Goal: Task Accomplishment & Management: Complete application form

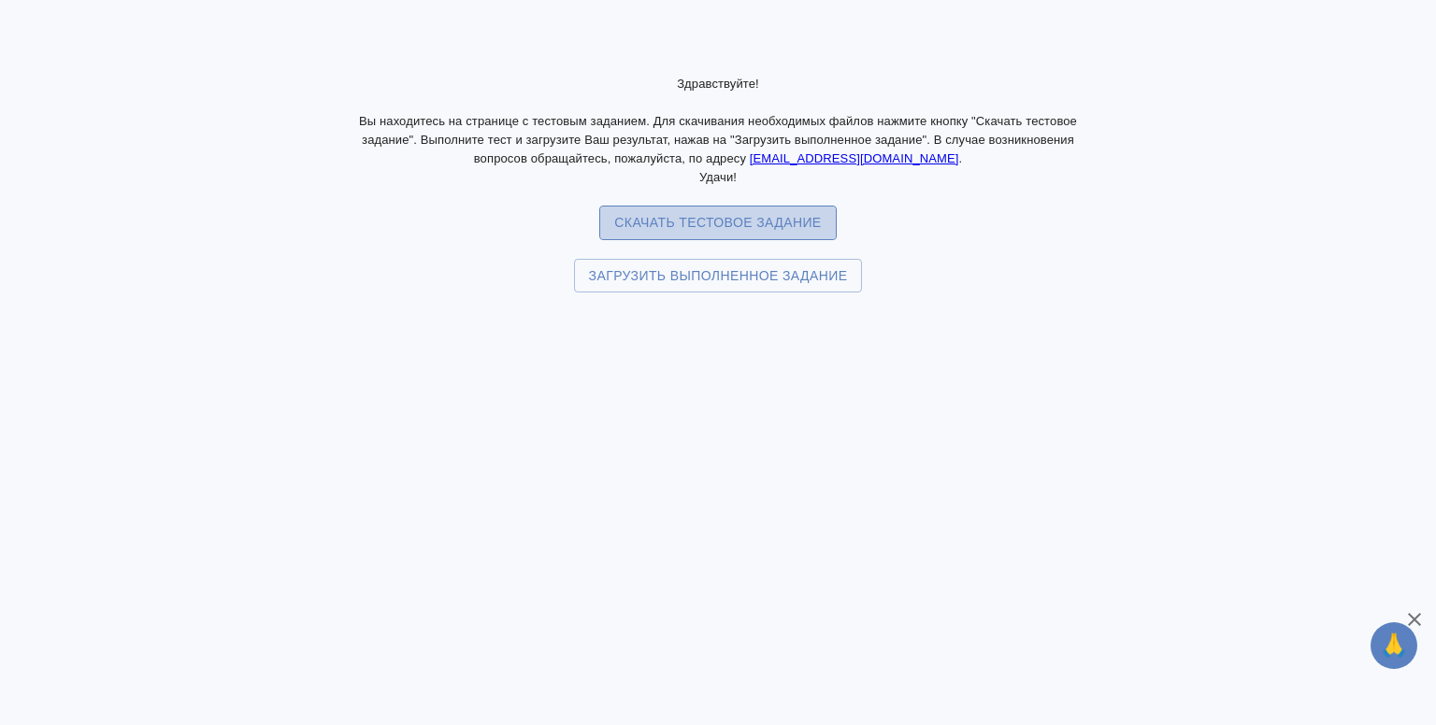
click at [694, 216] on span "Скачать тестовое задание" at bounding box center [717, 222] width 207 height 23
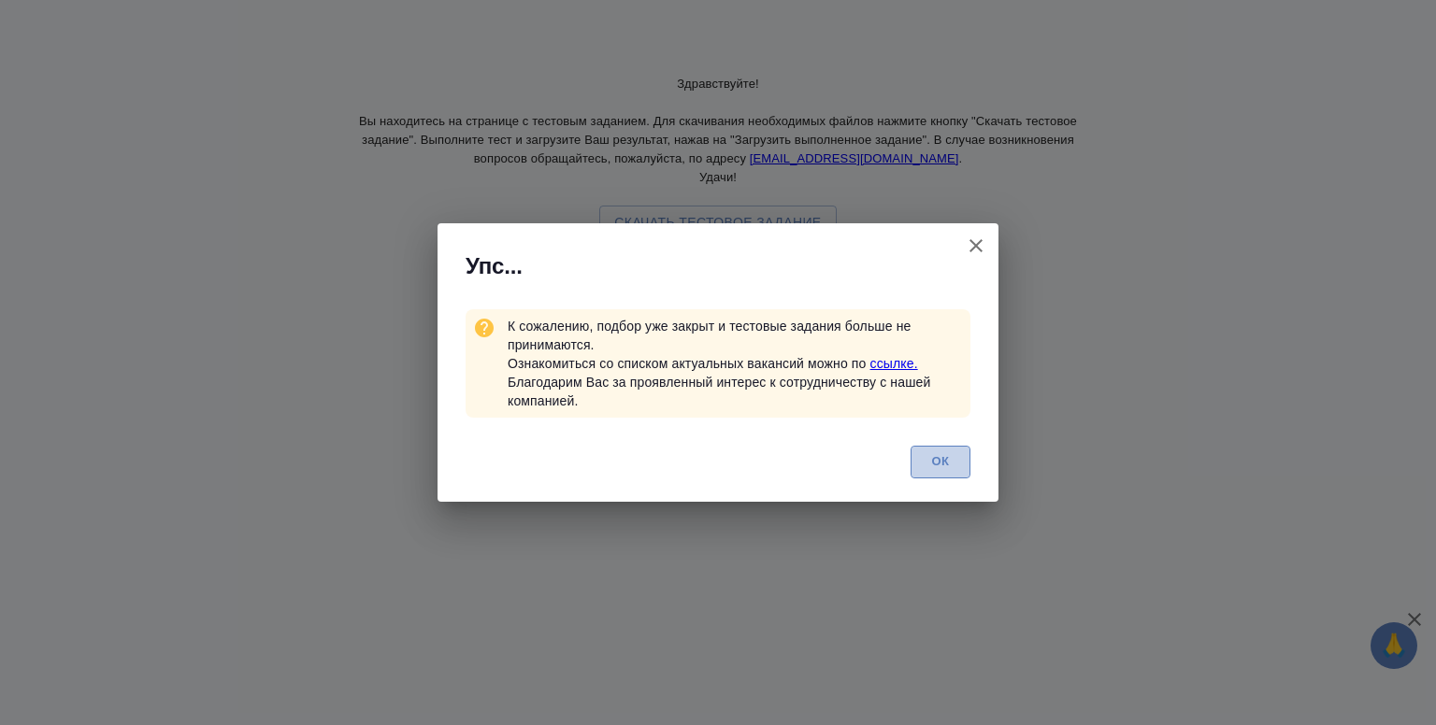
click at [950, 463] on span "ОК" at bounding box center [940, 463] width 39 height 22
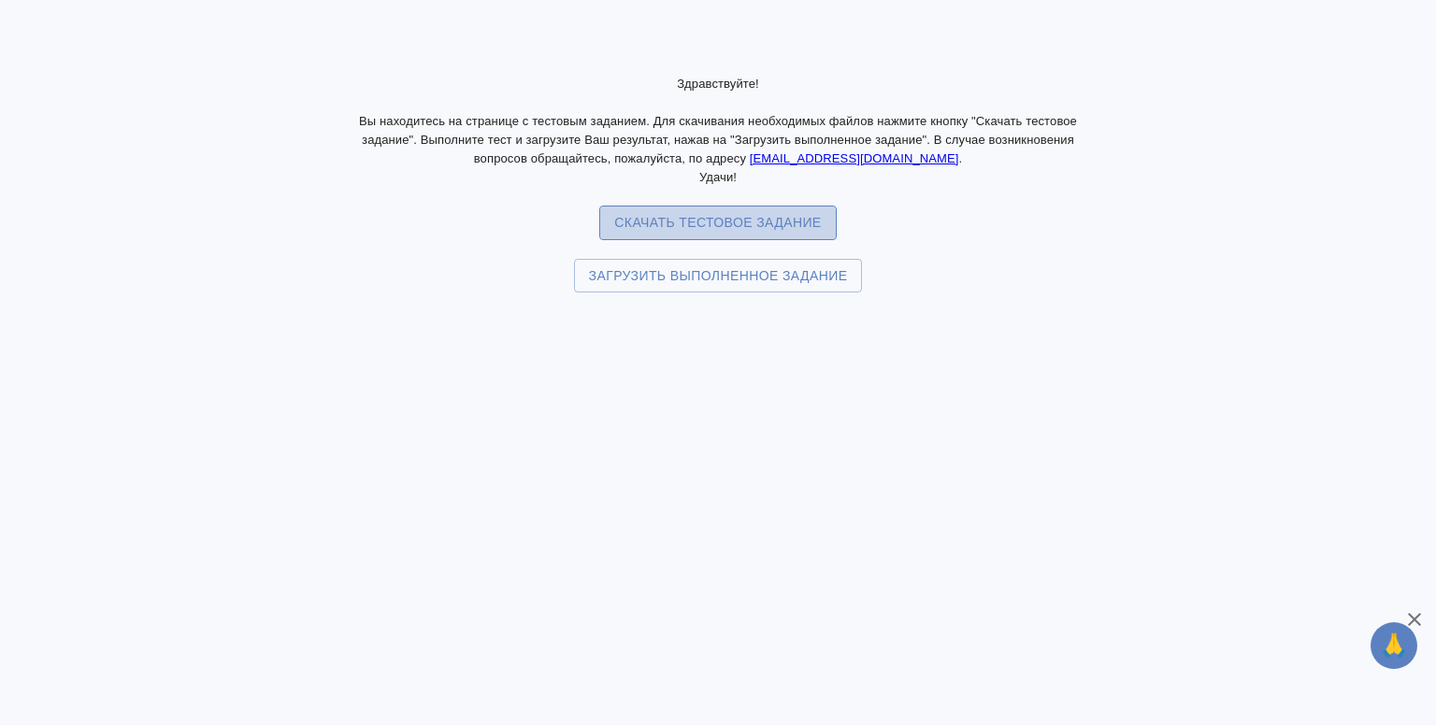
click at [711, 220] on span "Скачать тестовое задание" at bounding box center [717, 222] width 207 height 23
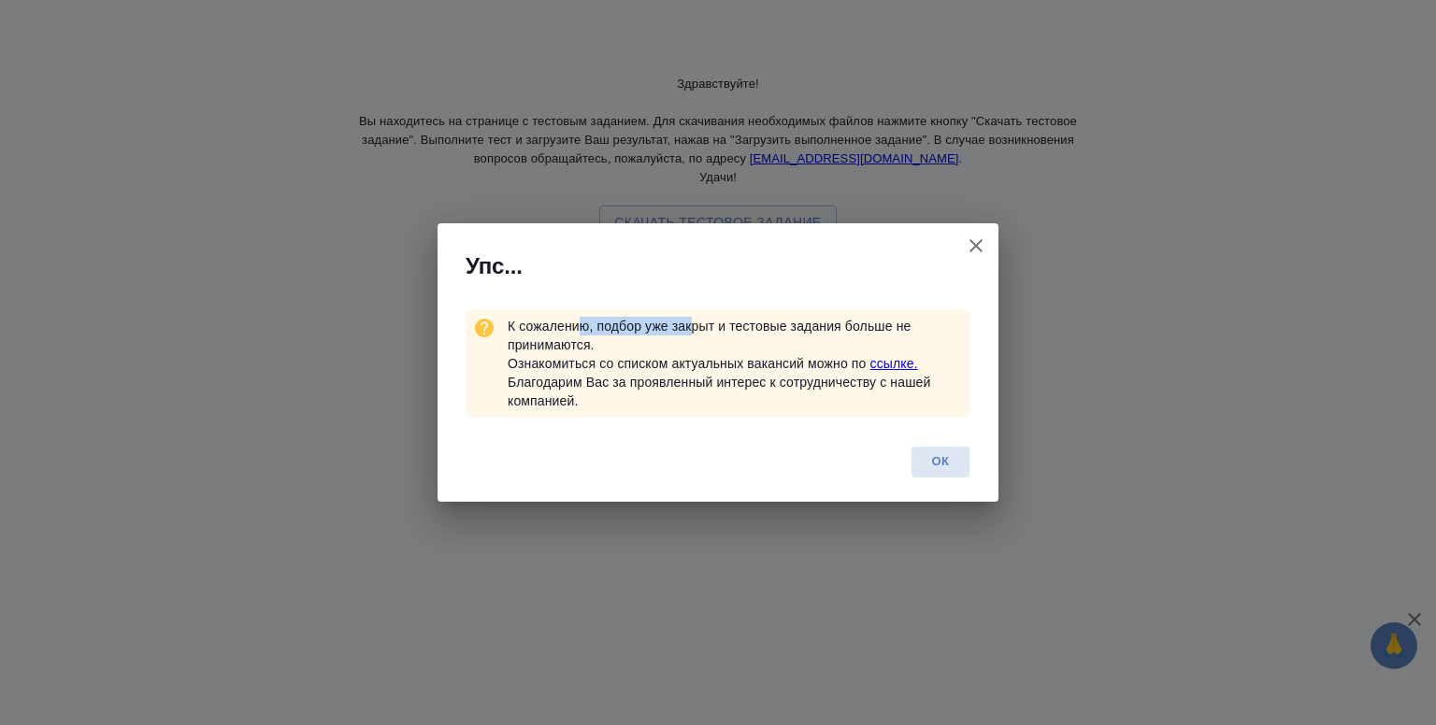
drag, startPoint x: 583, startPoint y: 332, endPoint x: 692, endPoint y: 332, distance: 108.4
click at [692, 332] on div "К сожалению, подбор уже закрыт и тестовые задания больше не принимаются. Ознако…" at bounding box center [739, 363] width 463 height 93
drag, startPoint x: 509, startPoint y: 324, endPoint x: 613, endPoint y: 349, distance: 107.5
click at [613, 349] on div "К сожалению, подбор уже закрыт и тестовые задания больше не принимаются. Ознако…" at bounding box center [739, 363] width 463 height 93
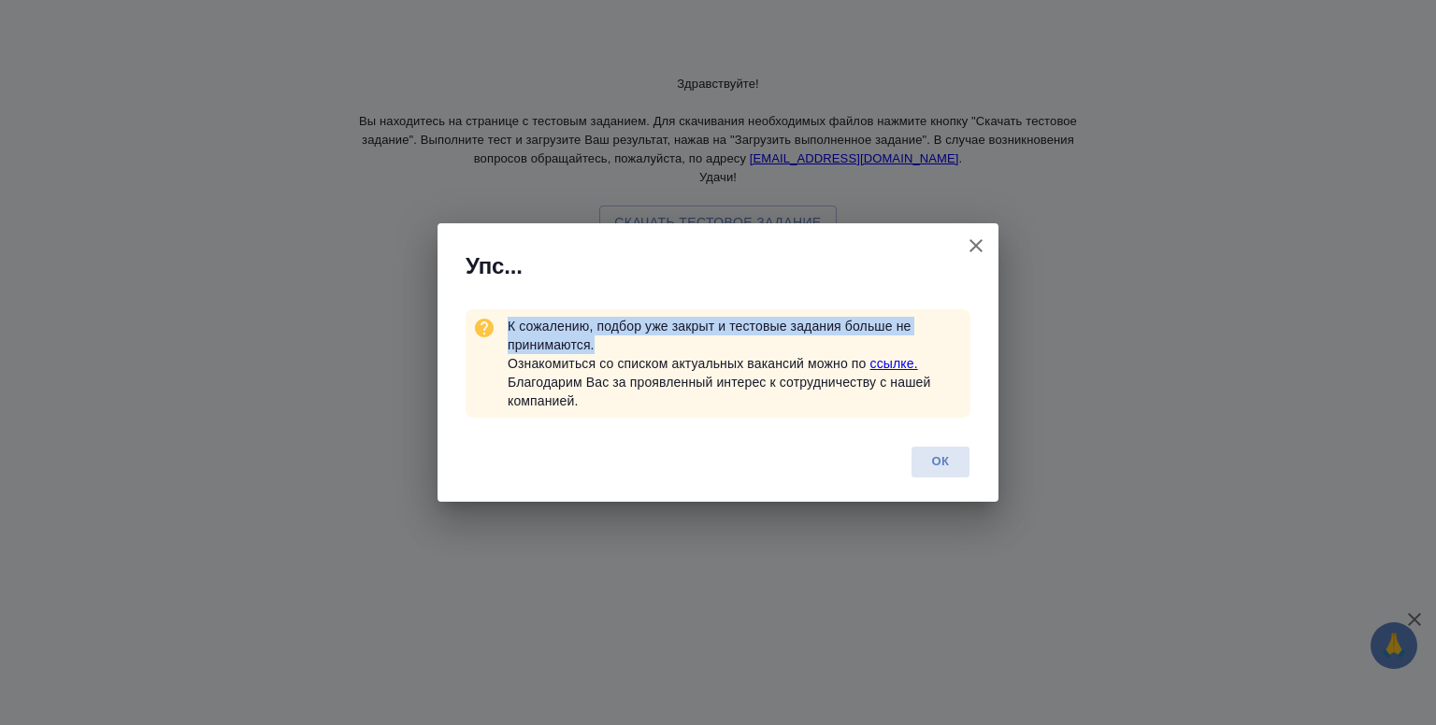
copy div "К сожалению, подбор уже закрыт и тестовые задания больше не принимаются."
click at [889, 362] on link "ссылке." at bounding box center [894, 363] width 48 height 15
click at [980, 246] on icon "button" at bounding box center [976, 246] width 22 height 22
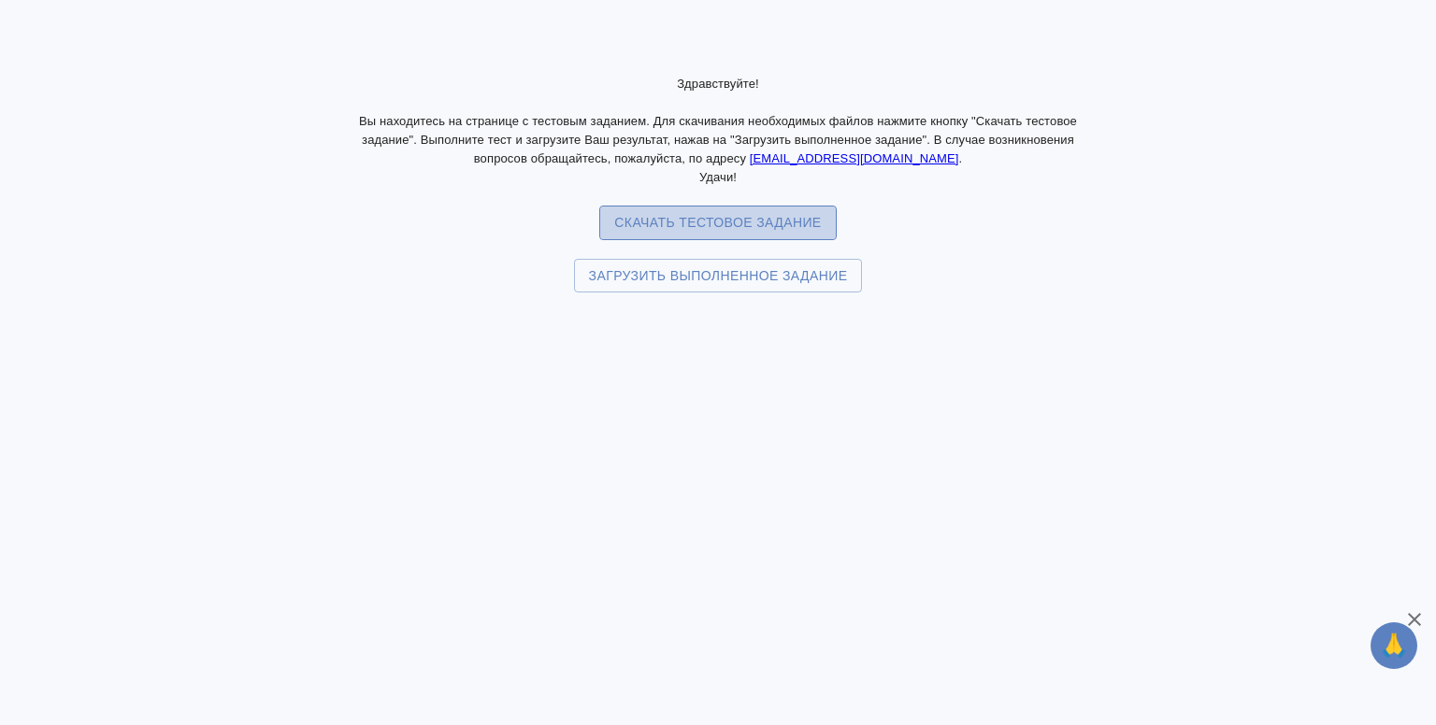
click at [672, 209] on button "Скачать тестовое задание" at bounding box center [717, 223] width 237 height 35
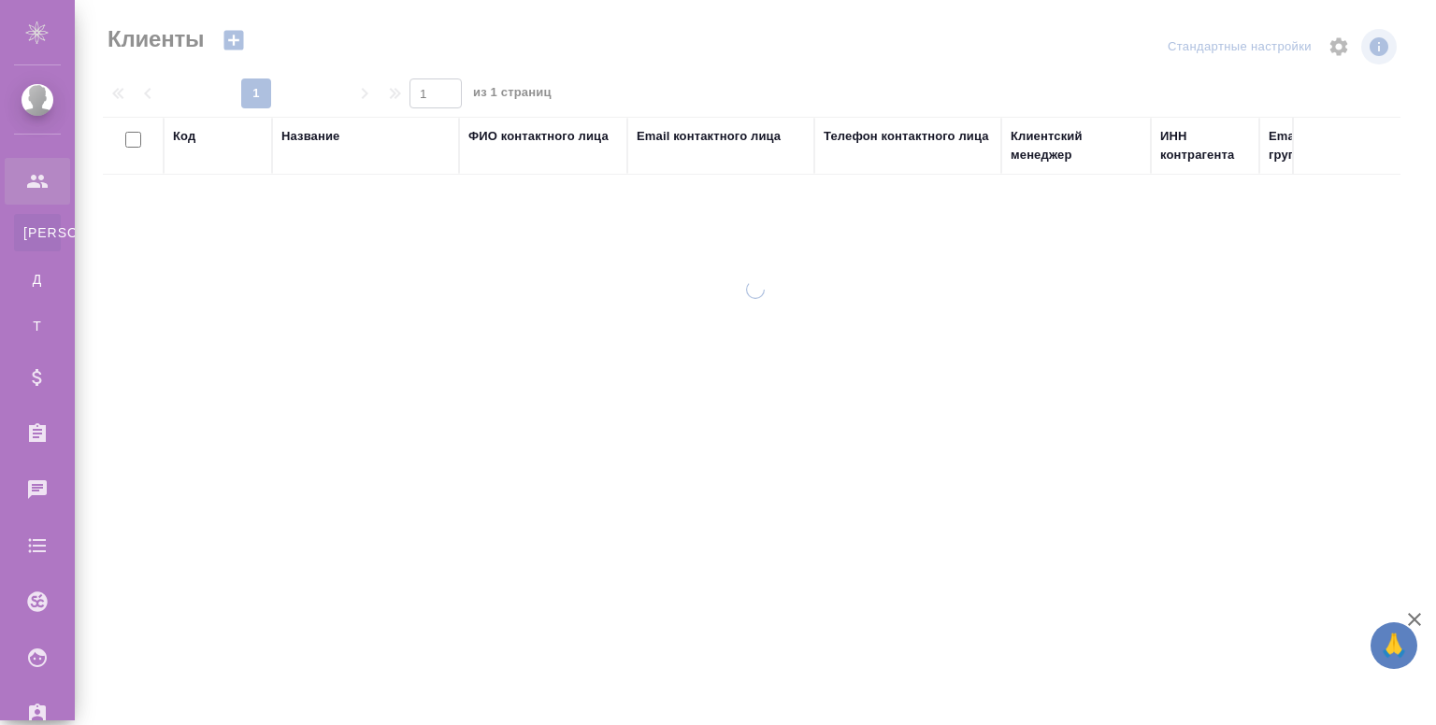
select select "RU"
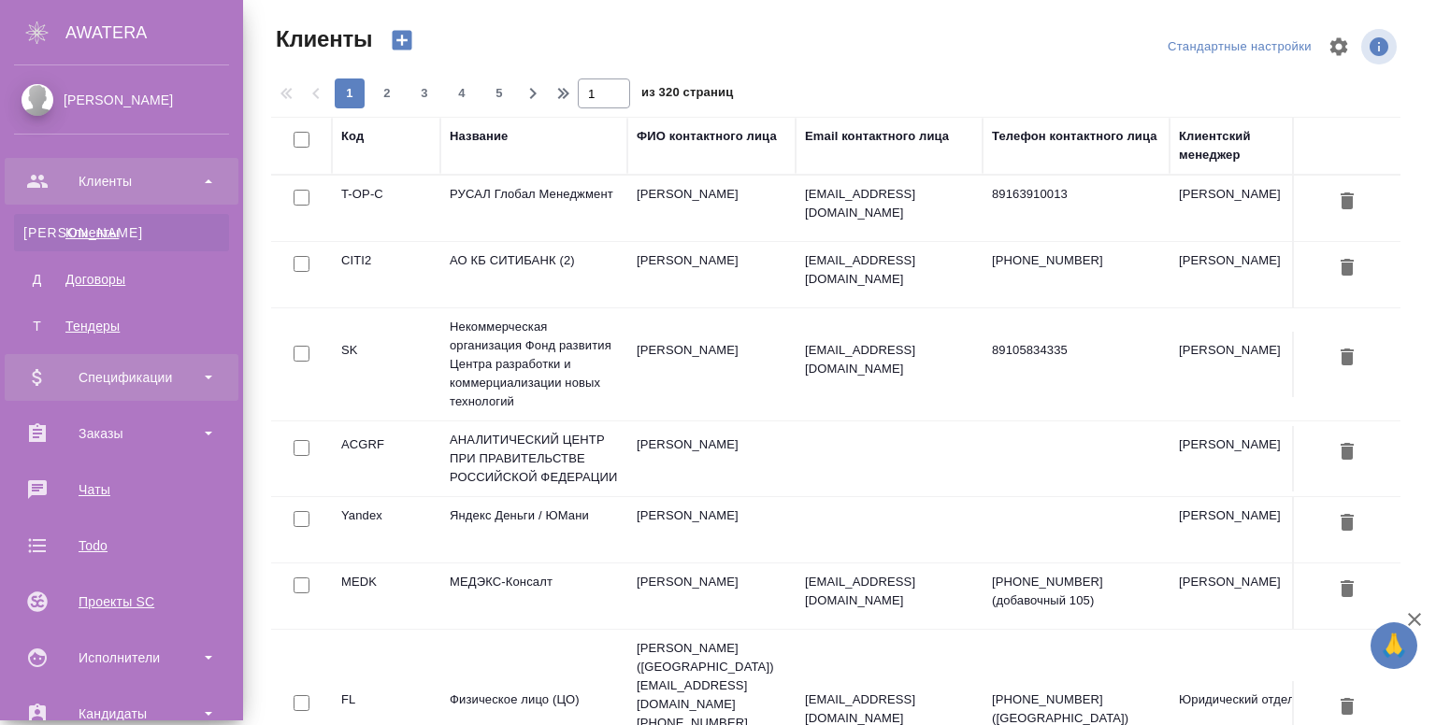
scroll to position [494, 0]
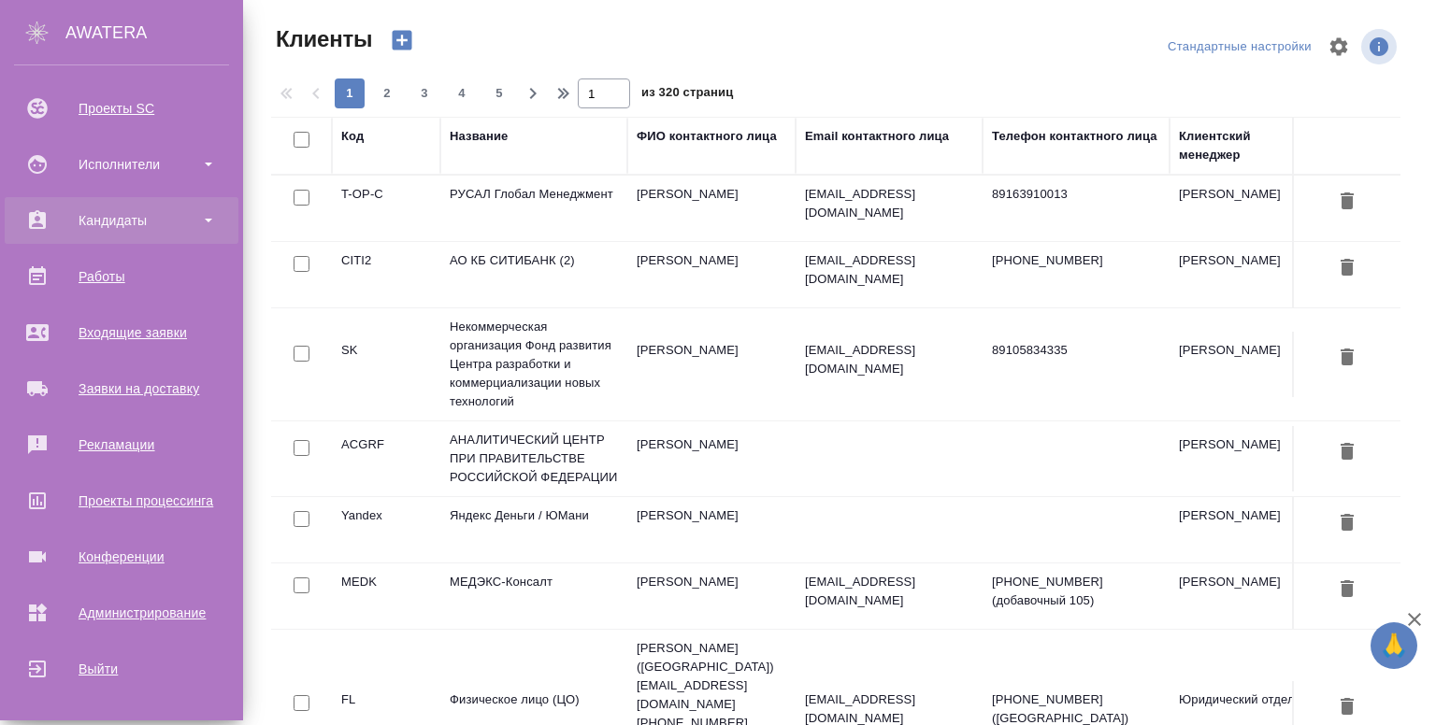
click at [92, 226] on div "Кандидаты" at bounding box center [121, 221] width 215 height 28
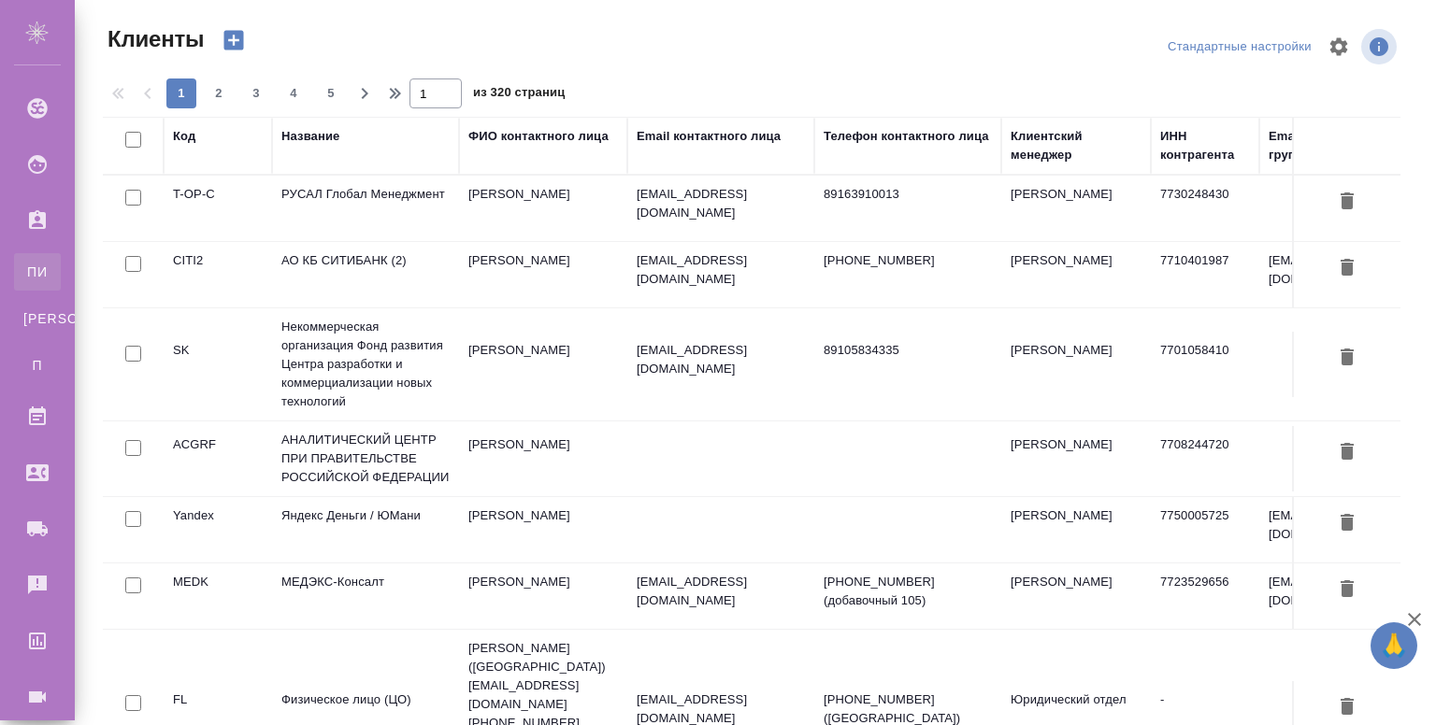
click at [28, 276] on div "Подбор исполнителей" at bounding box center [14, 272] width 28 height 19
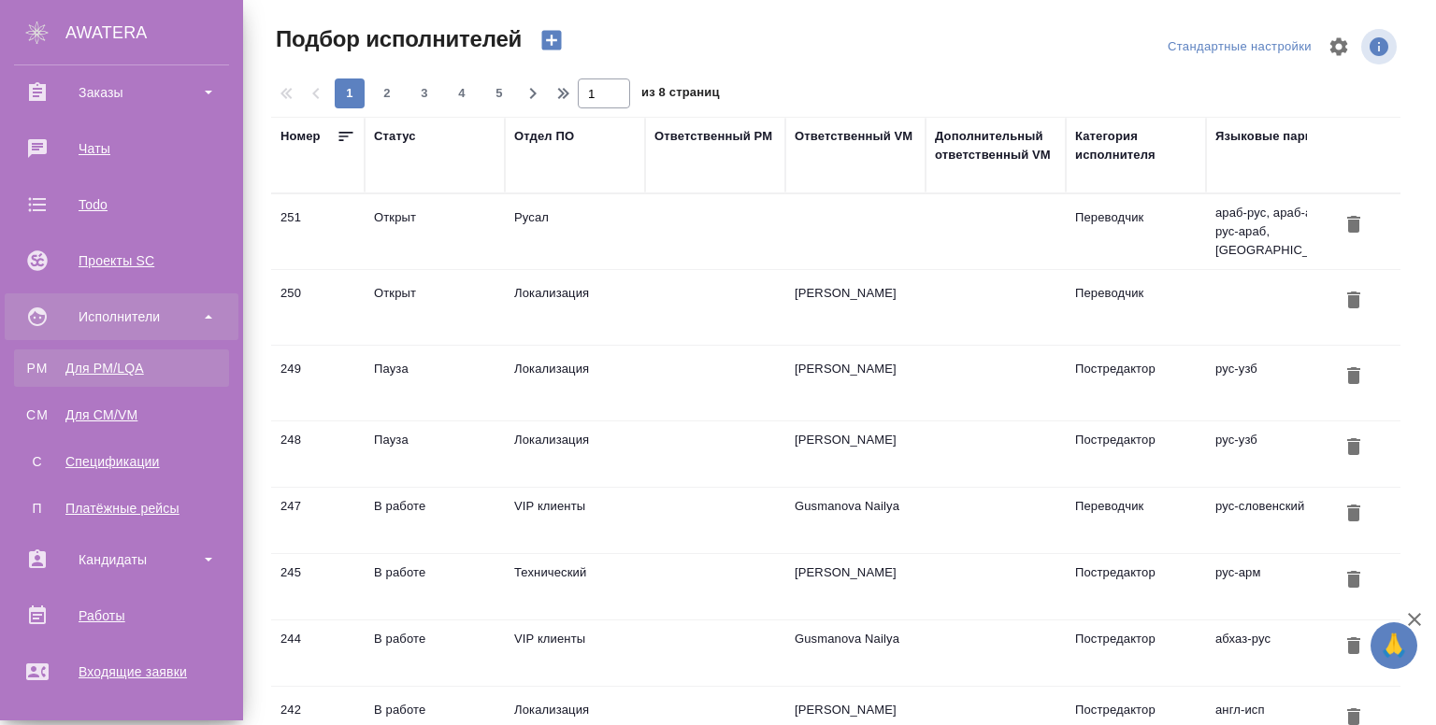
scroll to position [208, 0]
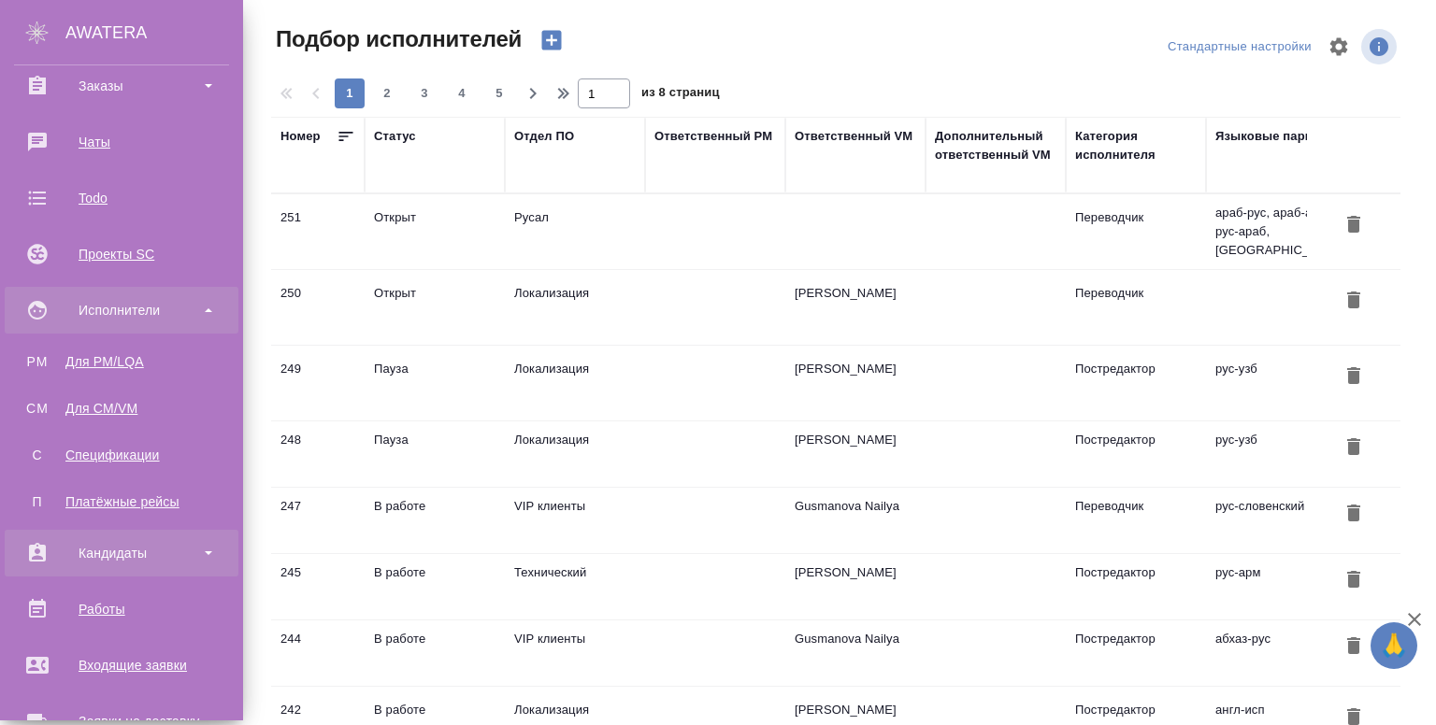
click at [101, 564] on div "Кандидаты" at bounding box center [121, 553] width 215 height 28
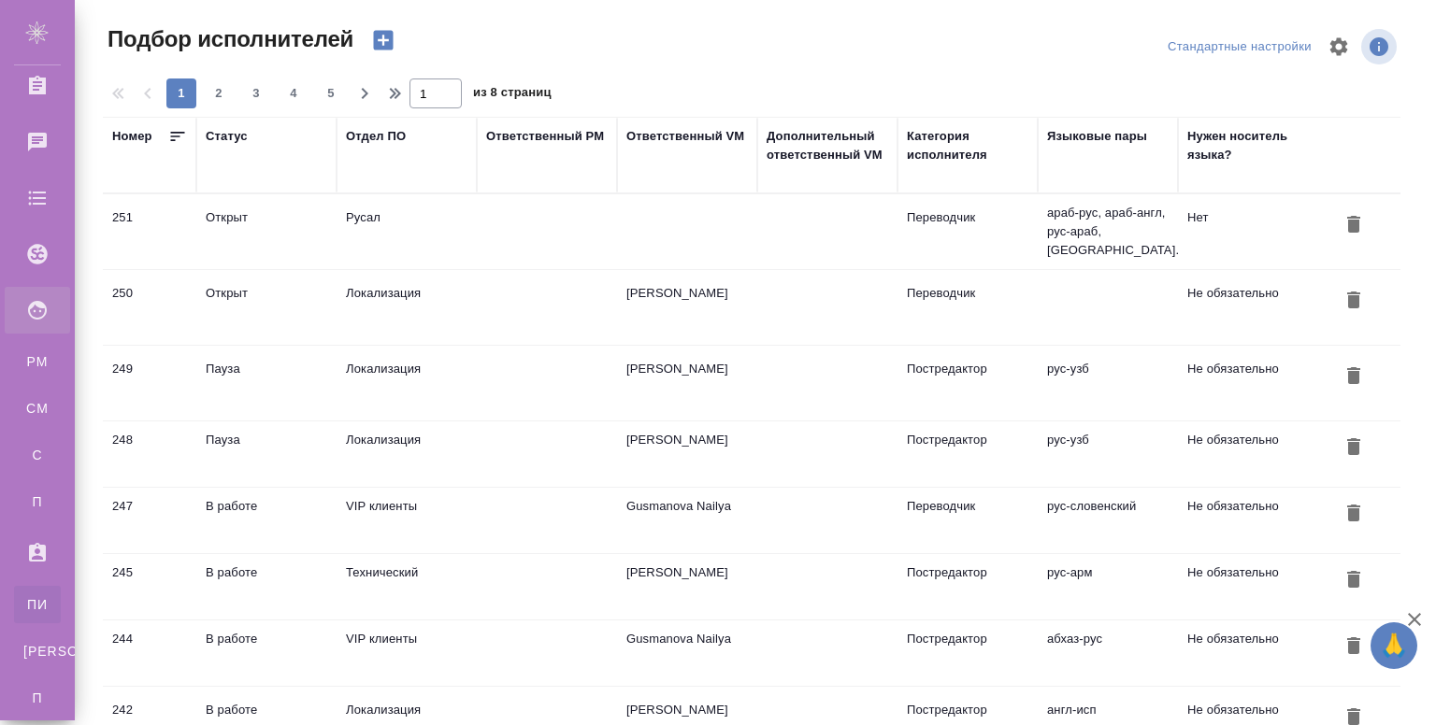
click at [61, 594] on link "ПИ Подбор исполнителей" at bounding box center [37, 604] width 47 height 37
click at [387, 44] on icon "button" at bounding box center [384, 41] width 20 height 20
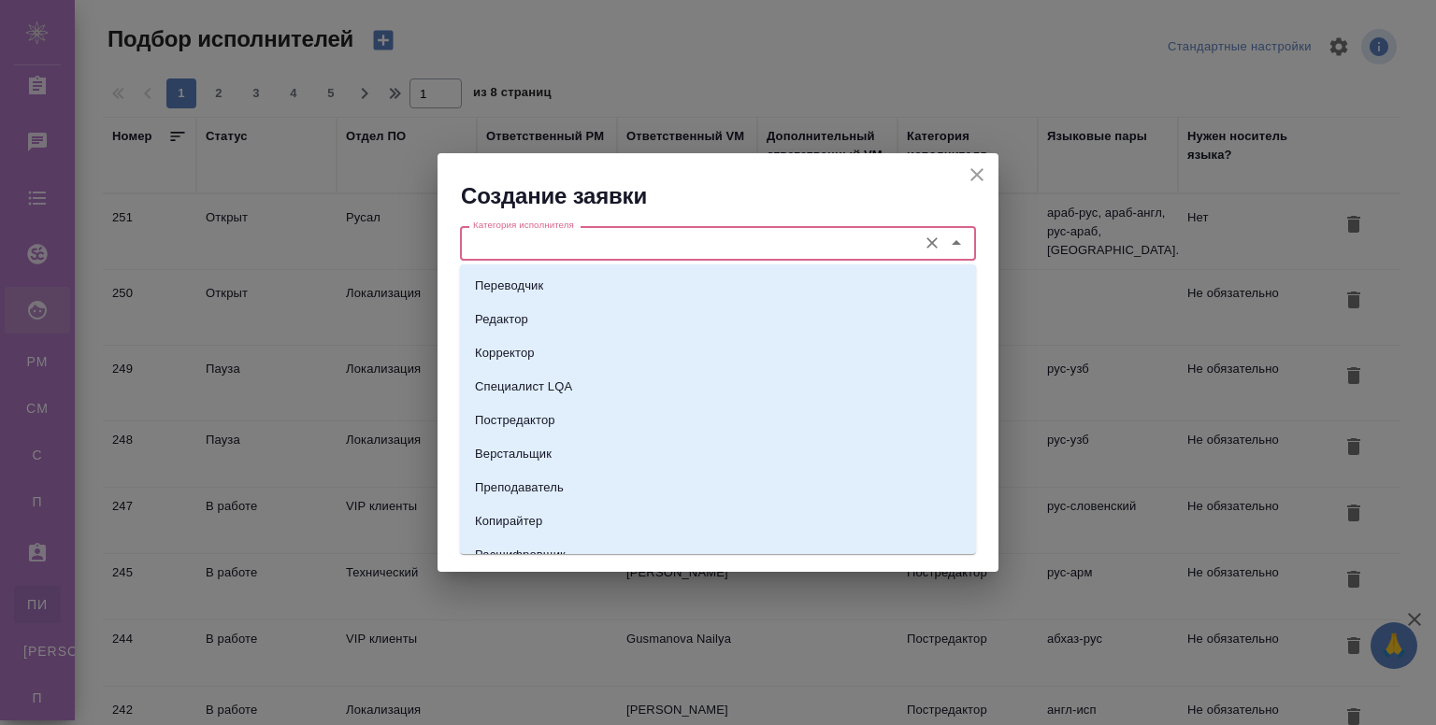
click at [537, 249] on input "Категория исполнителя" at bounding box center [687, 243] width 442 height 22
click at [509, 295] on li "Переводчик" at bounding box center [718, 286] width 516 height 34
type input "Переводчик"
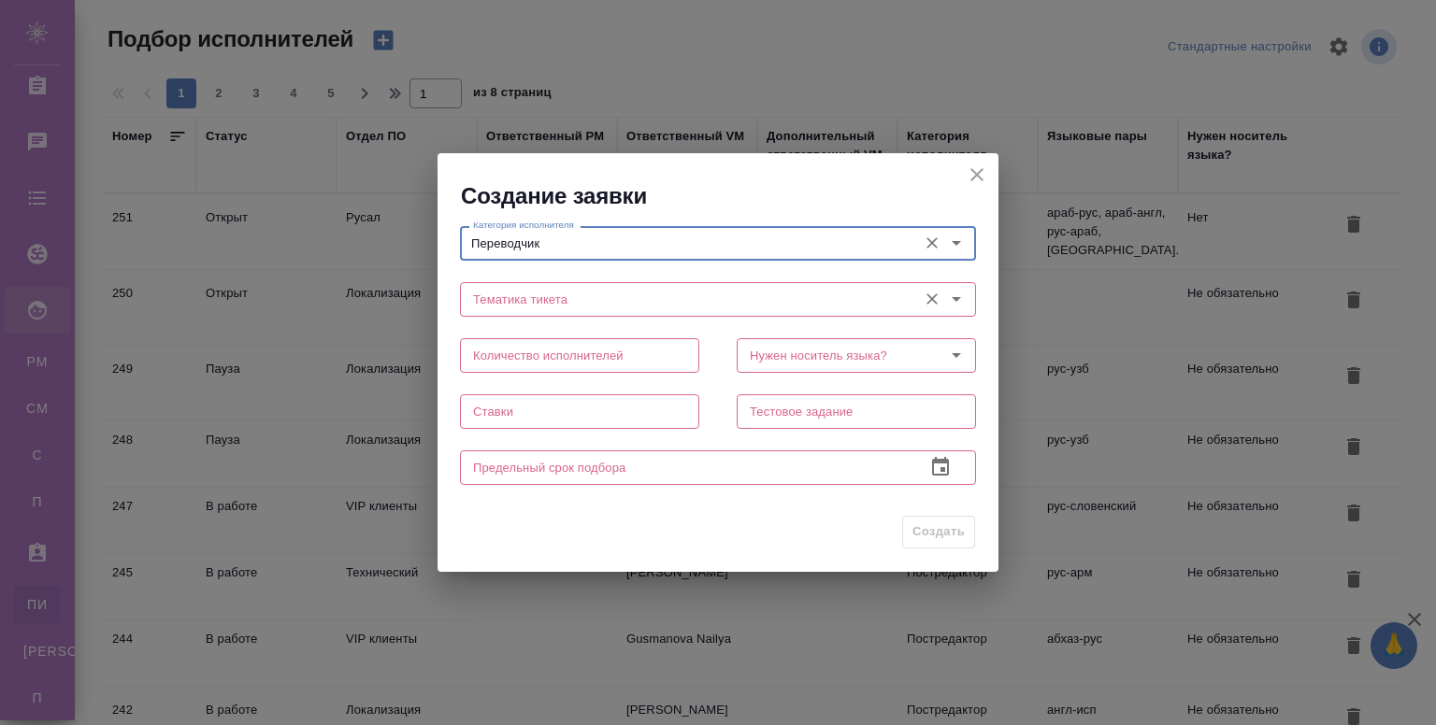
click at [517, 312] on div "Тематика тикета" at bounding box center [718, 299] width 516 height 34
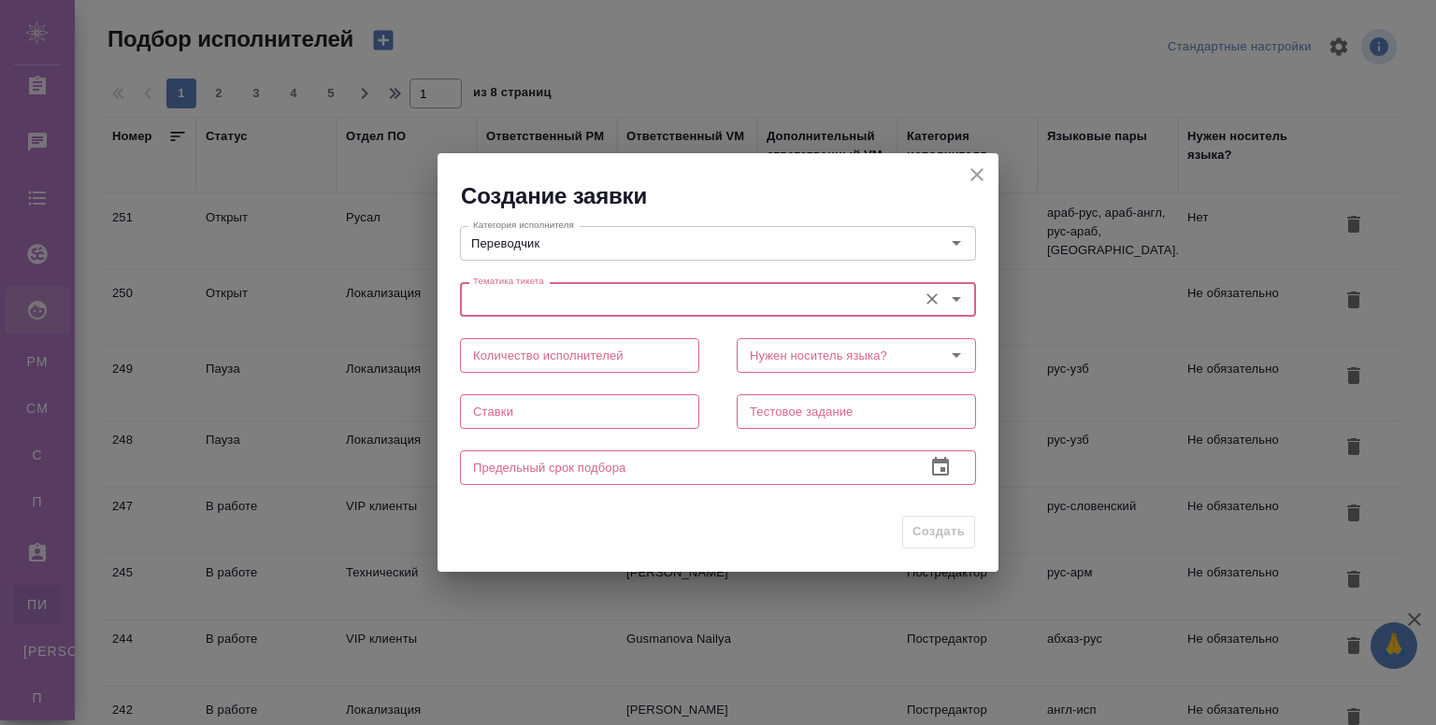
click at [517, 312] on div "Тематика тикета" at bounding box center [718, 299] width 516 height 34
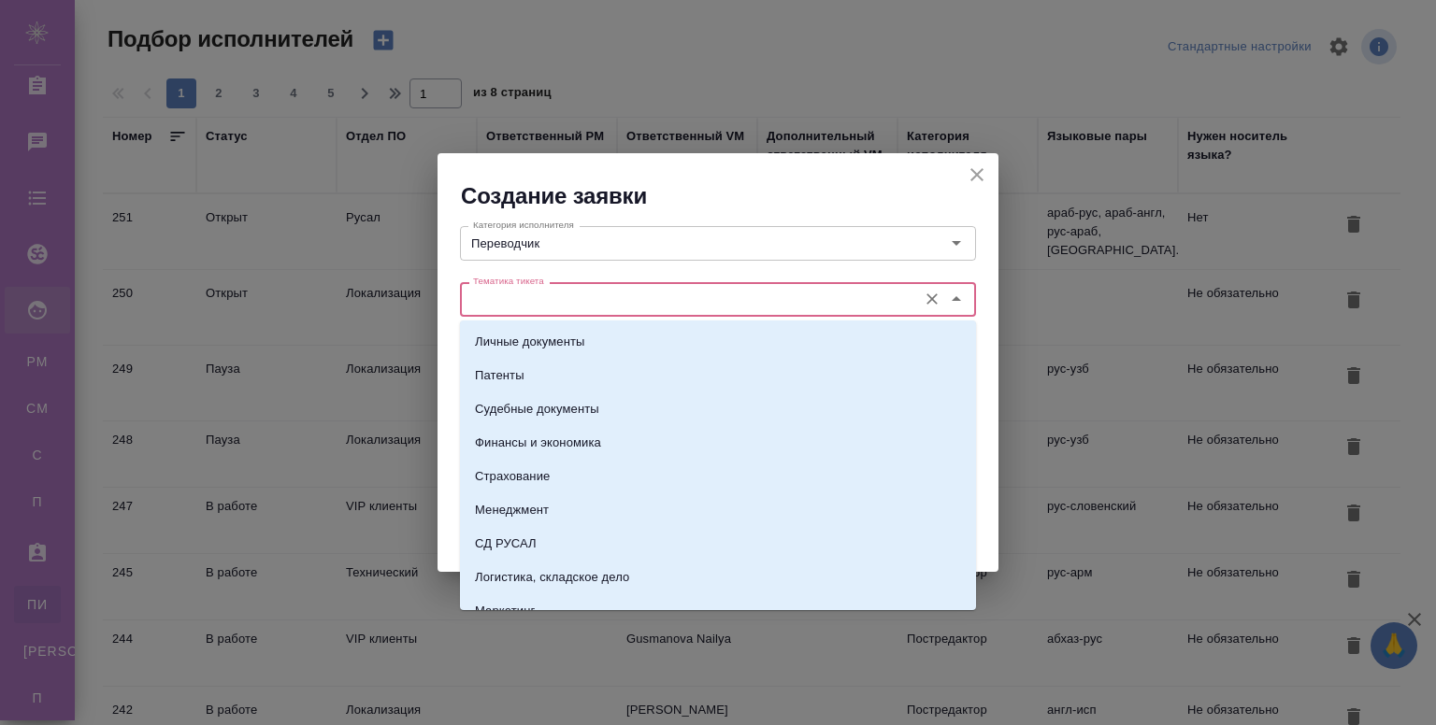
click at [558, 304] on input "Тематика тикета" at bounding box center [687, 299] width 442 height 22
click at [535, 337] on p "Личные документы" at bounding box center [530, 342] width 110 height 19
type input "Личные документы"
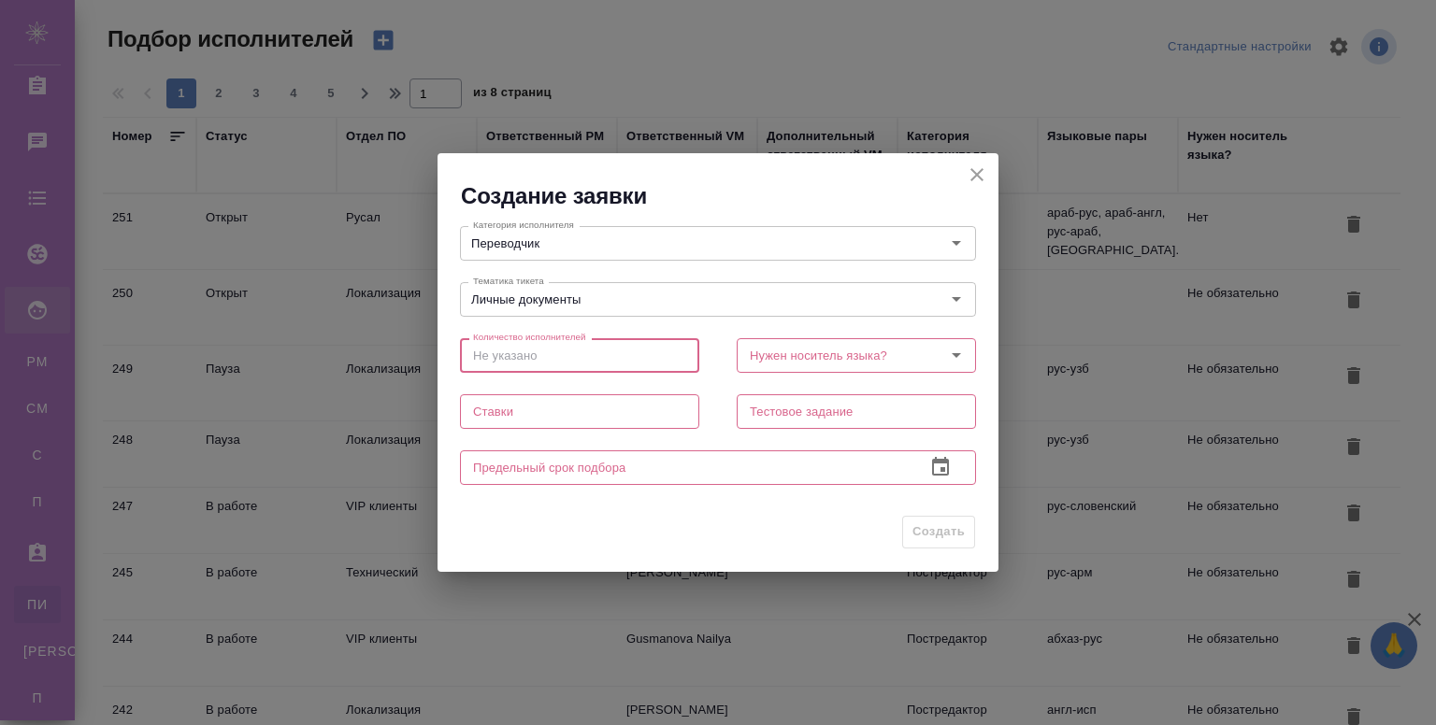
click at [539, 361] on input "text" at bounding box center [579, 355] width 239 height 34
type input "1"
click at [777, 341] on div "Нужен носитель языка?" at bounding box center [856, 355] width 239 height 34
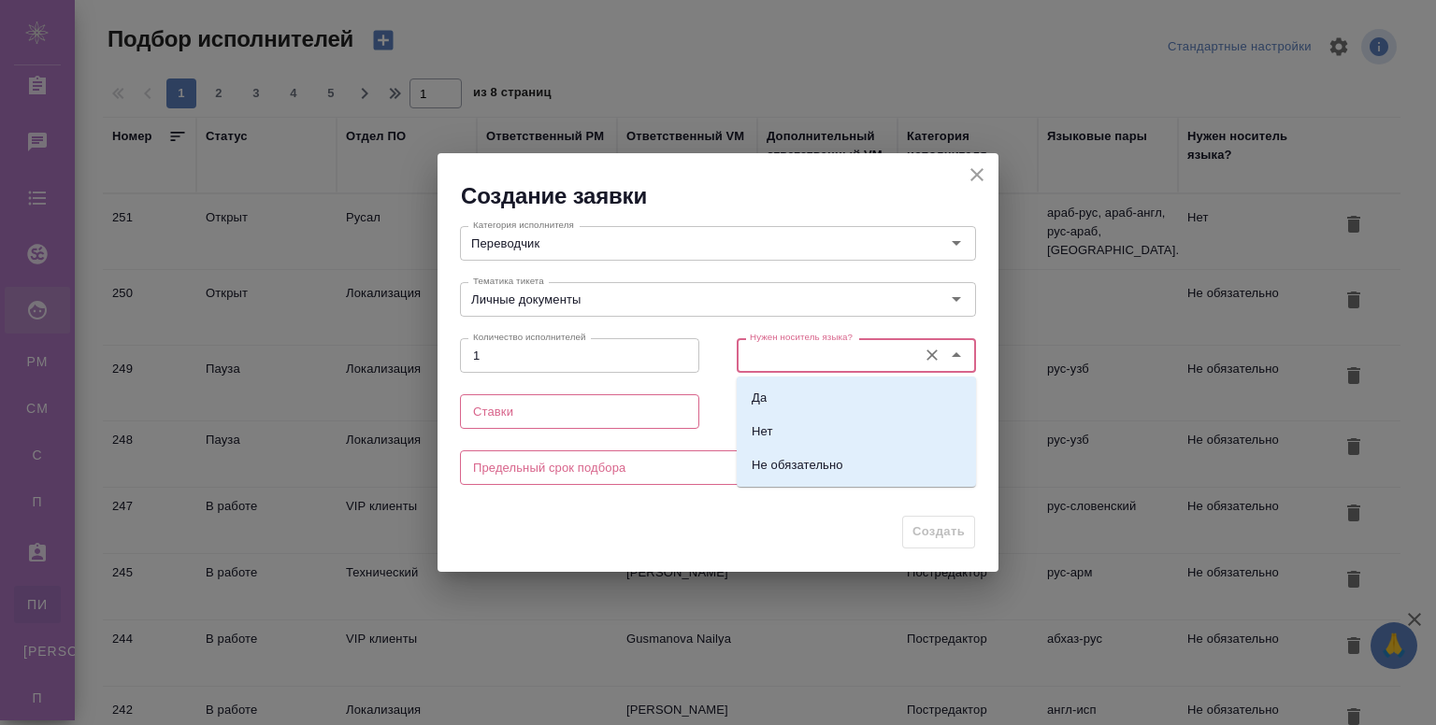
click at [777, 349] on input "Нужен носитель языка?" at bounding box center [824, 355] width 165 height 22
click at [767, 438] on p "Нет" at bounding box center [763, 432] width 22 height 19
type input "Нет"
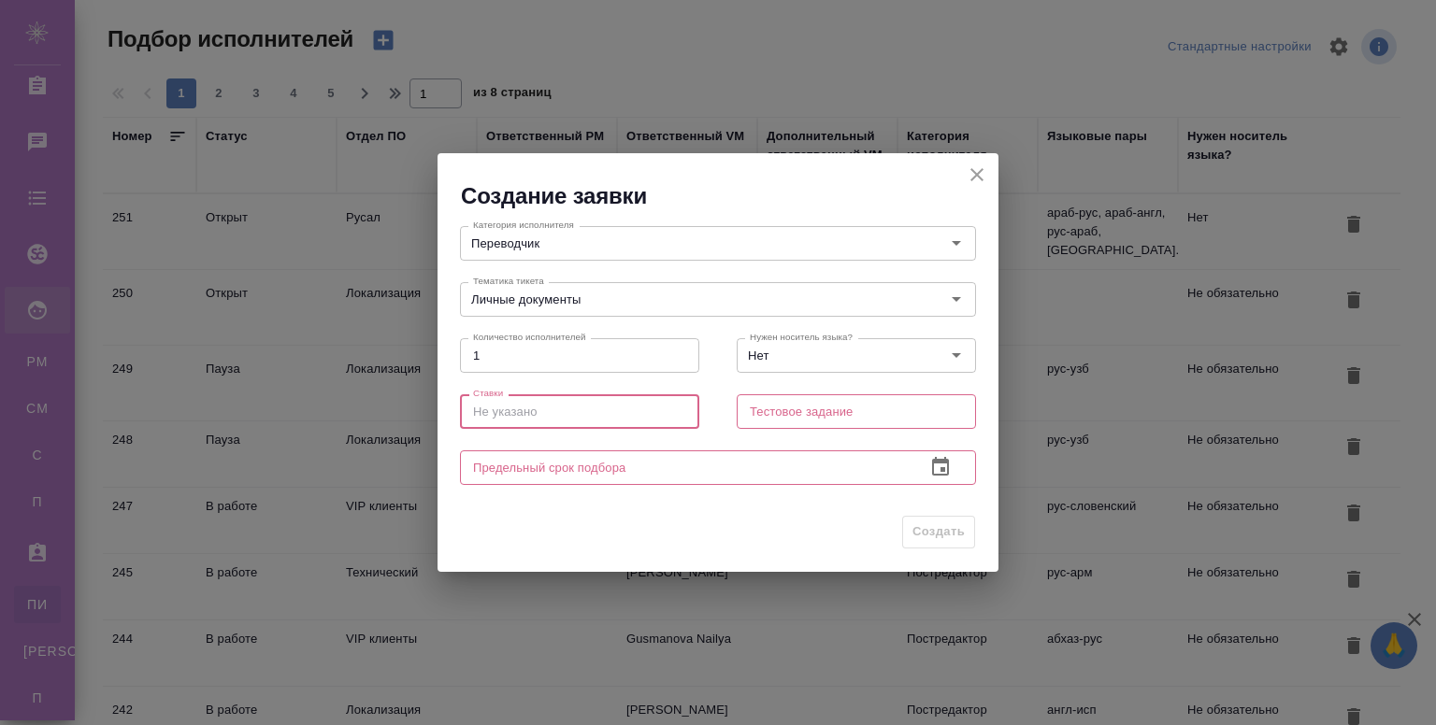
click at [584, 411] on input "text" at bounding box center [579, 411] width 239 height 34
type input "1"
type input "2"
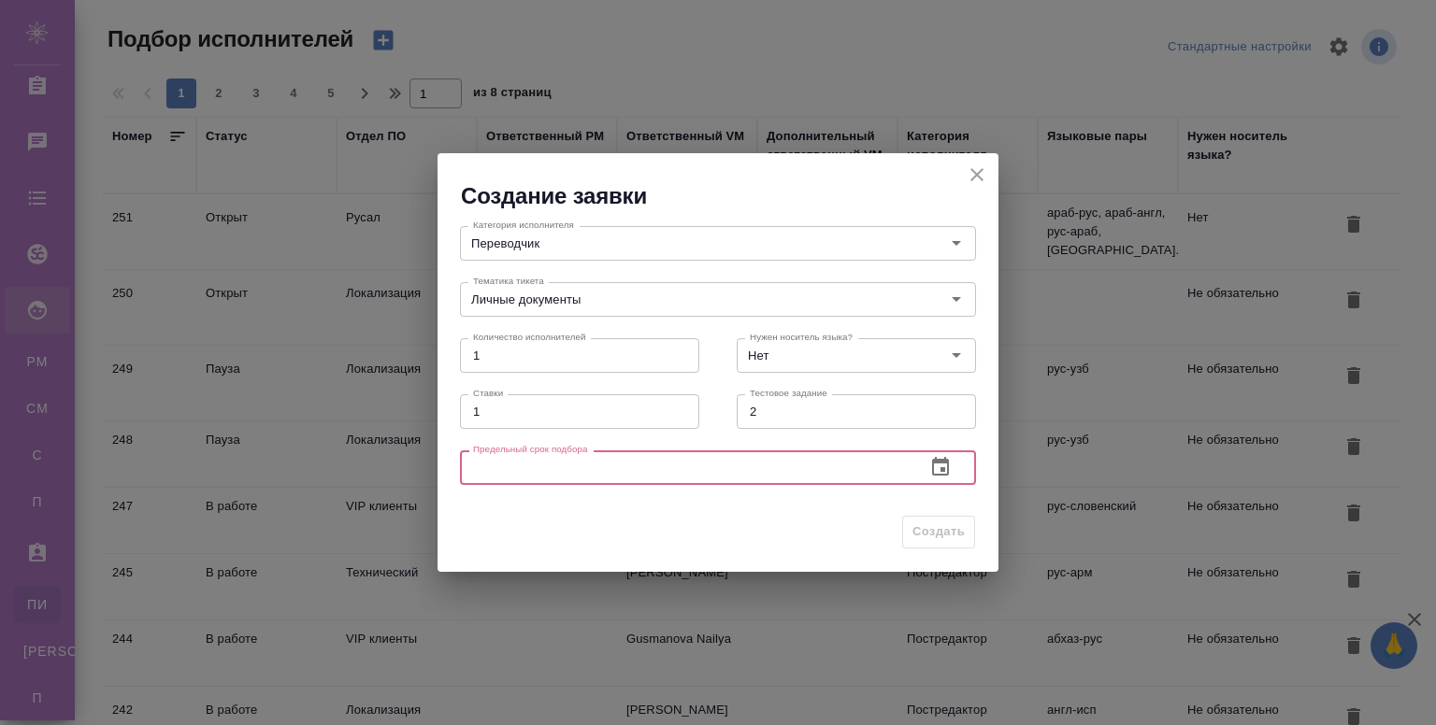
click at [734, 470] on input "text" at bounding box center [685, 468] width 451 height 34
click at [937, 462] on icon "button" at bounding box center [940, 466] width 17 height 19
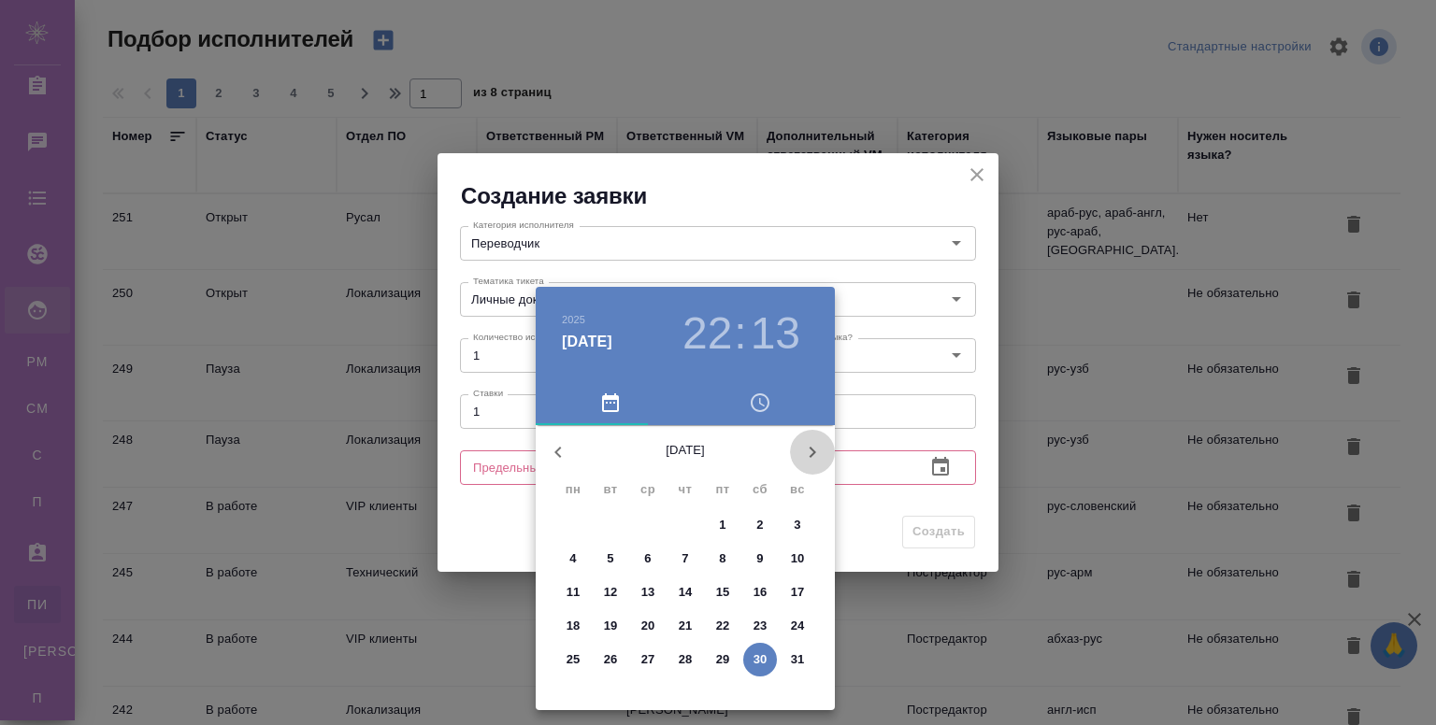
click at [808, 448] on icon "button" at bounding box center [812, 452] width 22 height 22
click at [608, 658] on p "30" at bounding box center [611, 660] width 14 height 19
type input "30.09.2025 22:13"
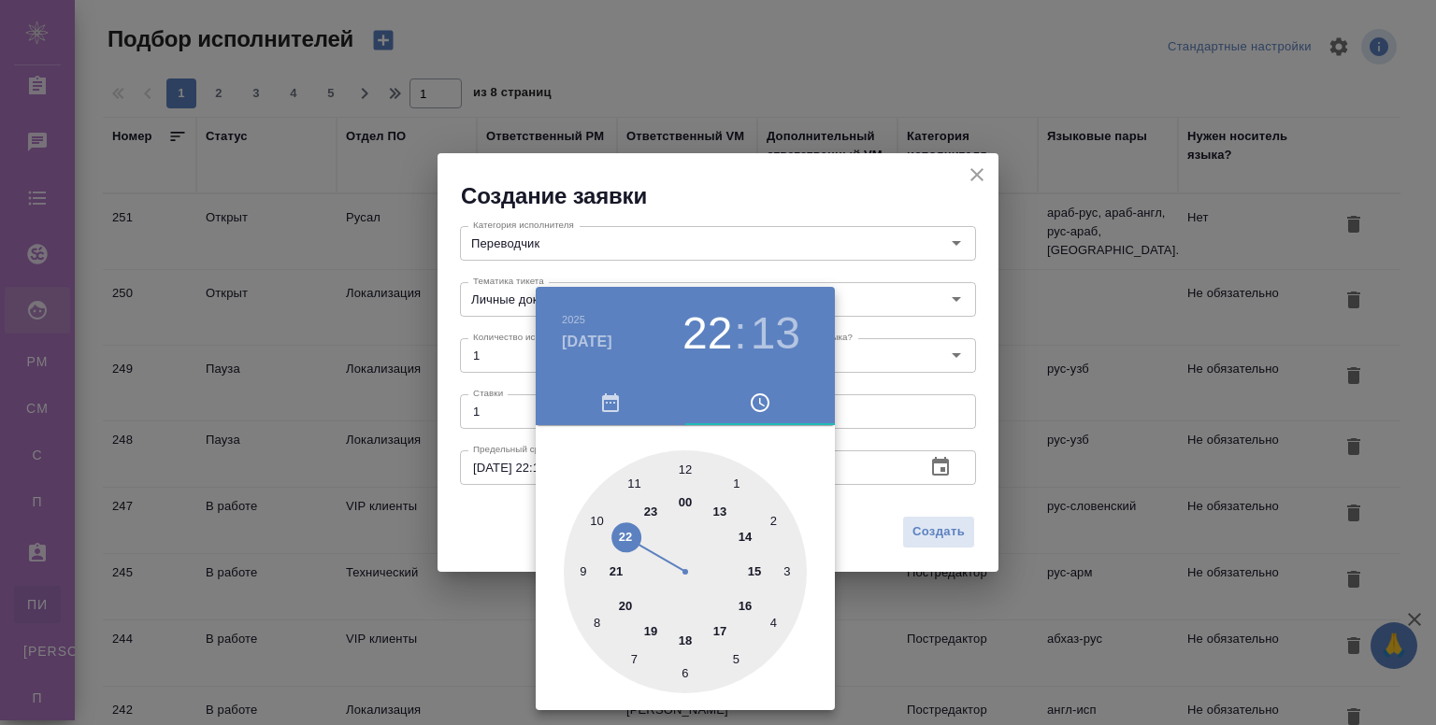
click at [947, 533] on div at bounding box center [718, 362] width 1436 height 725
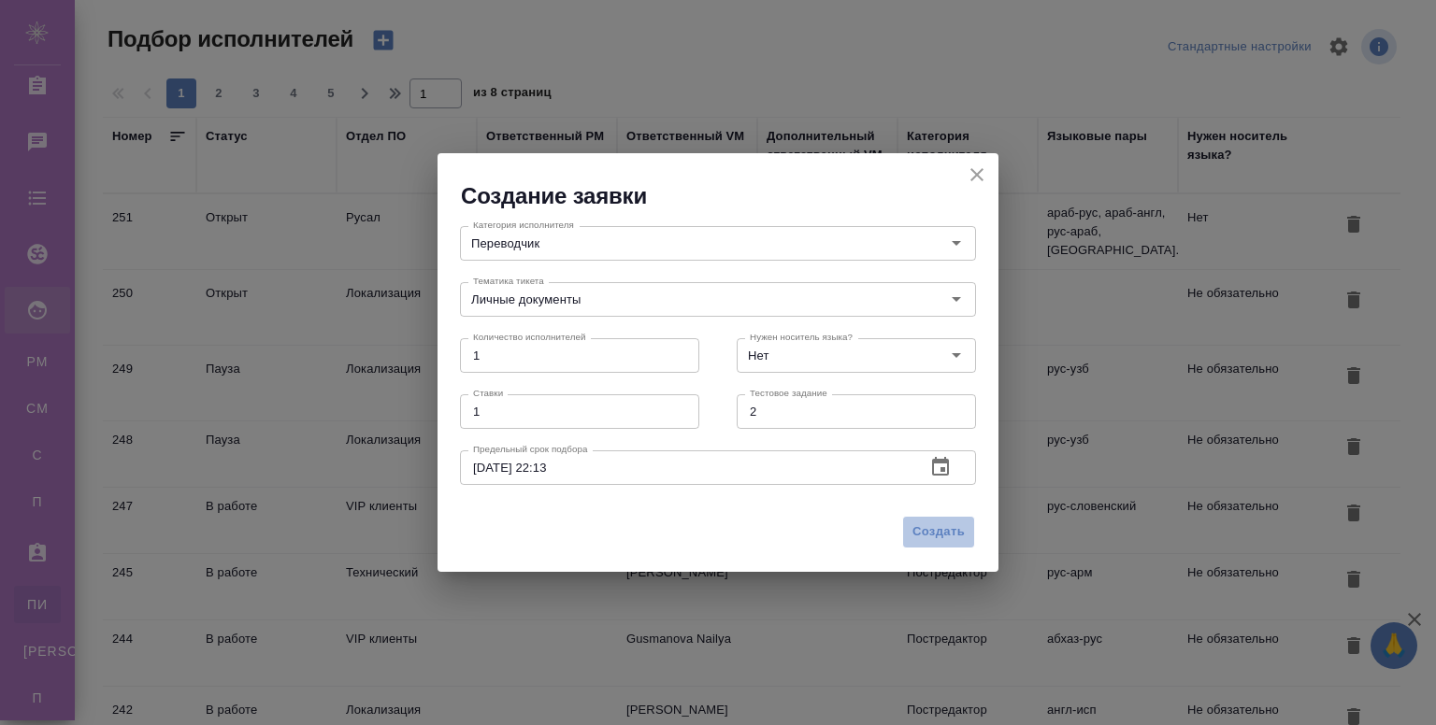
click at [947, 533] on span "Создать" at bounding box center [938, 533] width 52 height 22
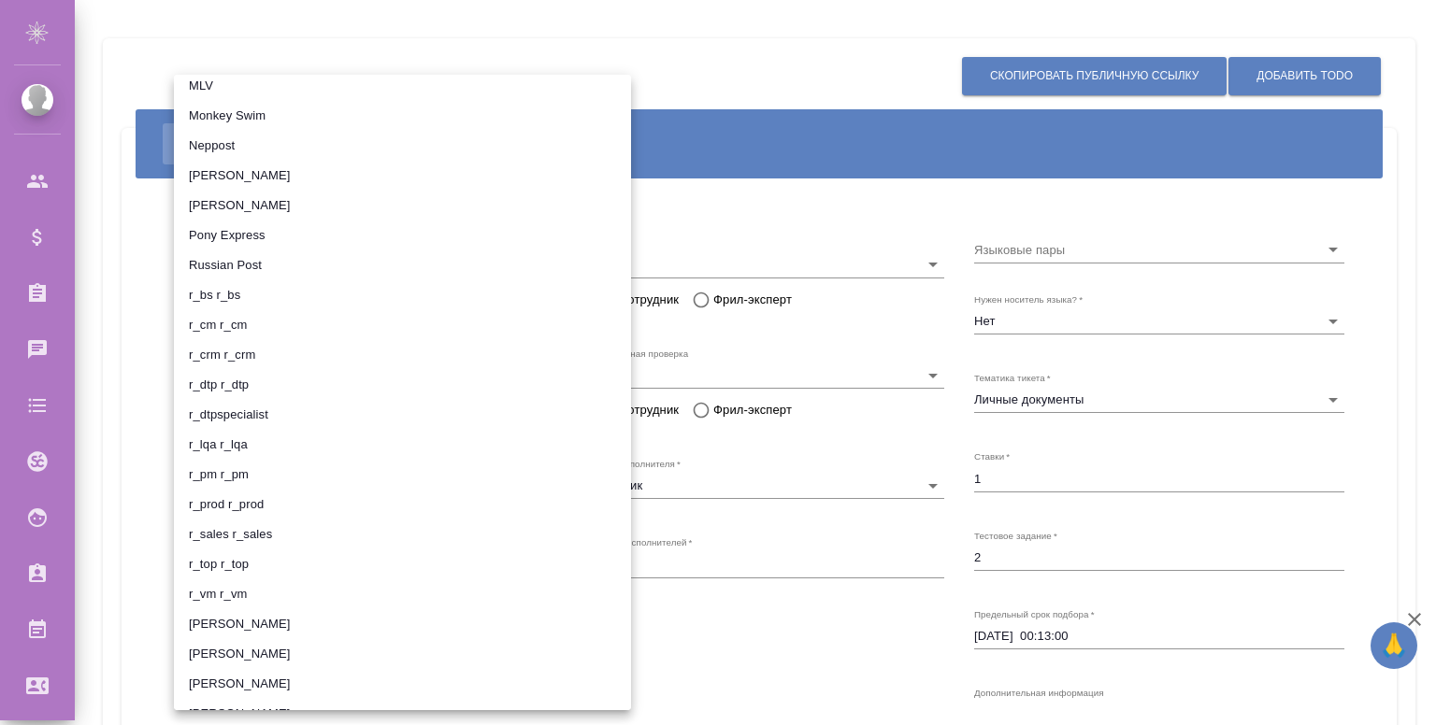
scroll to position [965, 0]
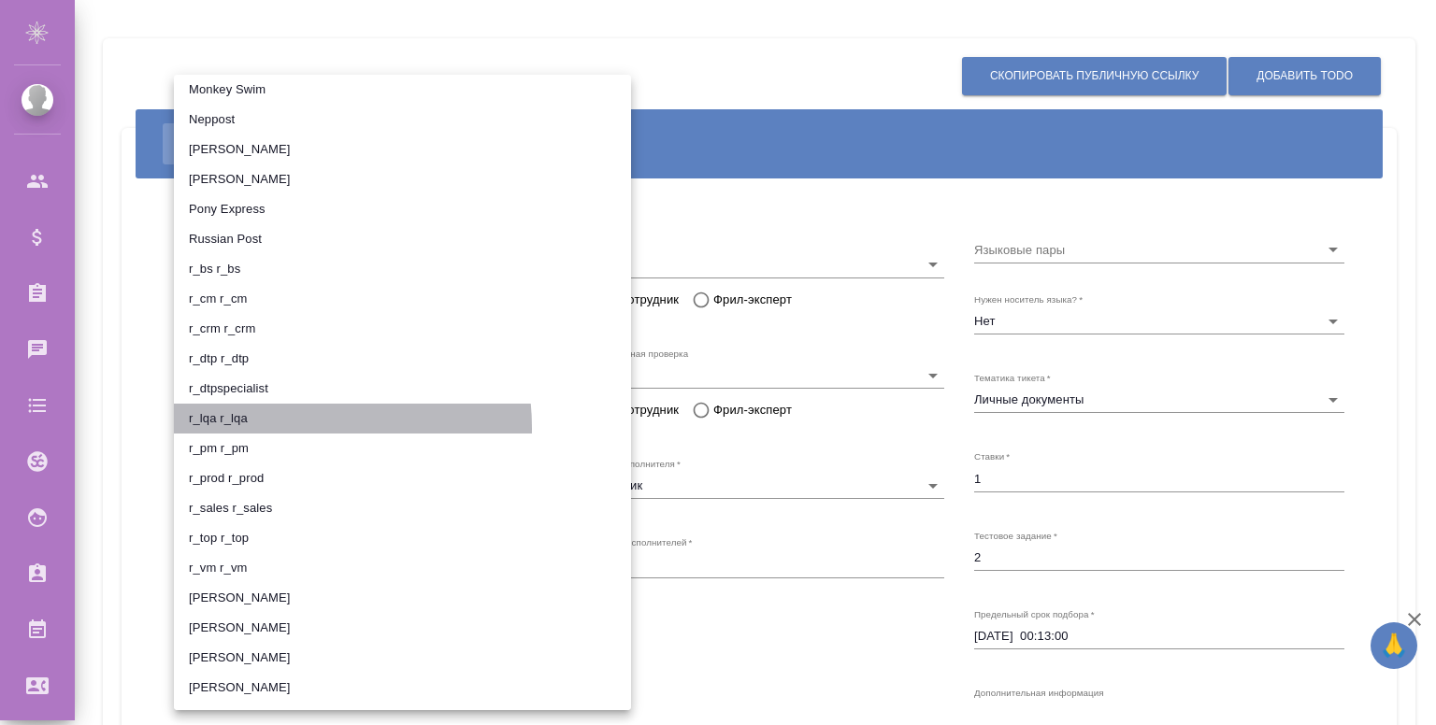
click at [273, 428] on li "r_lqa r_lqa" at bounding box center [402, 419] width 457 height 30
type input "5ed9fc9d8da15734cd87337b"
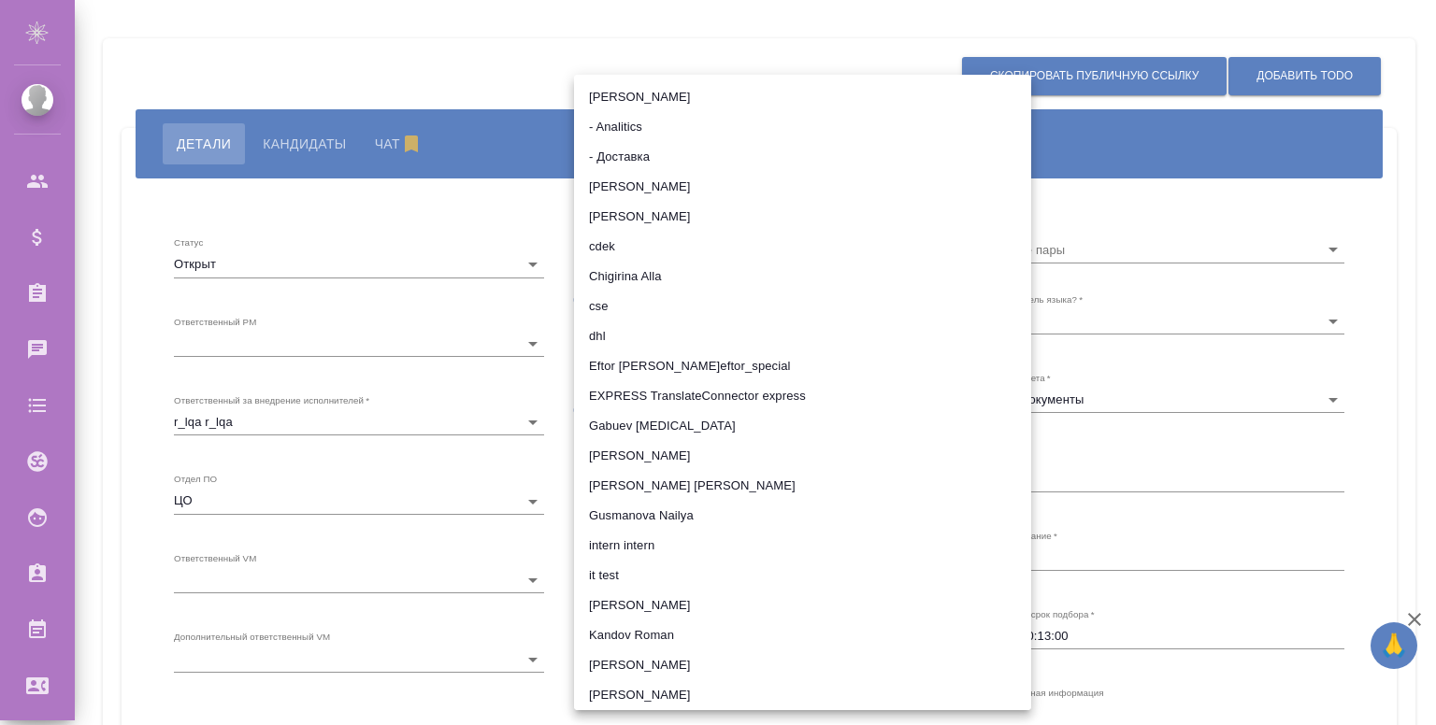
click at [469, 196] on div at bounding box center [718, 362] width 1436 height 725
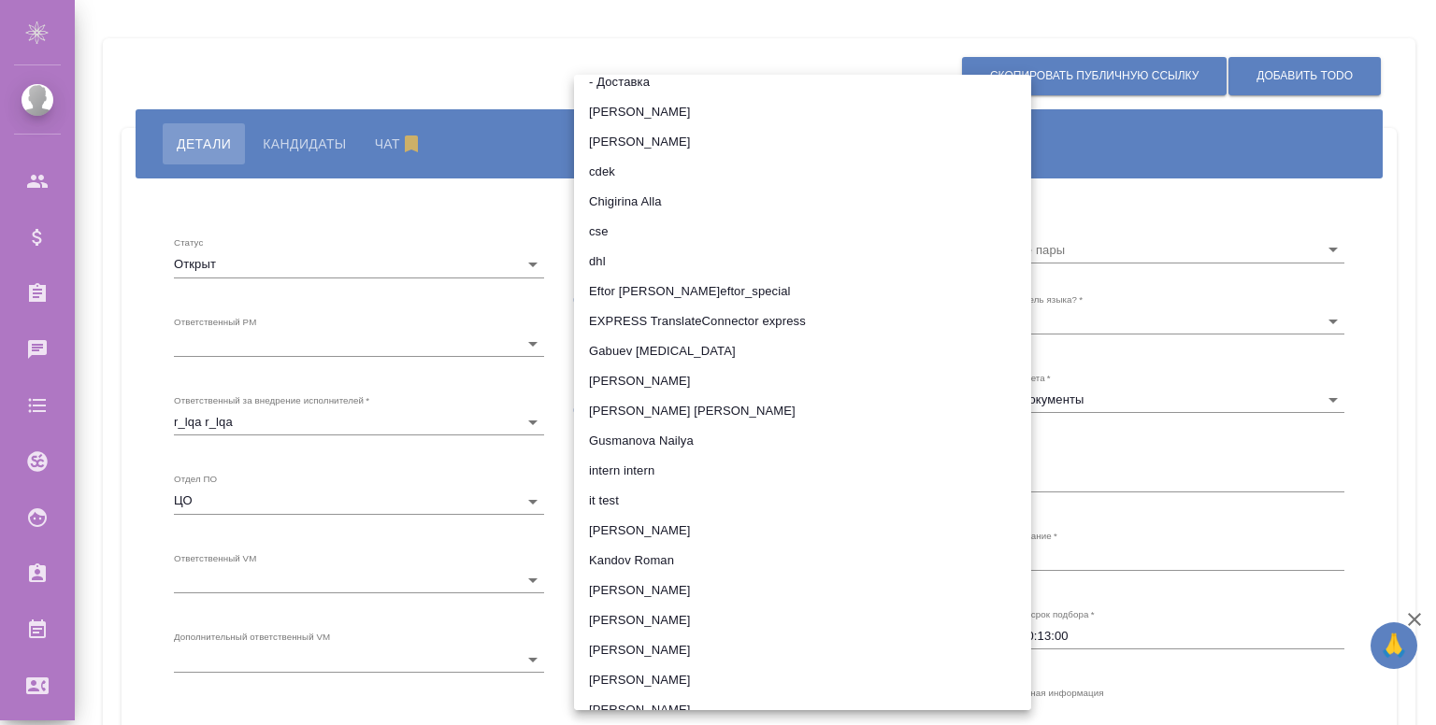
scroll to position [75, 0]
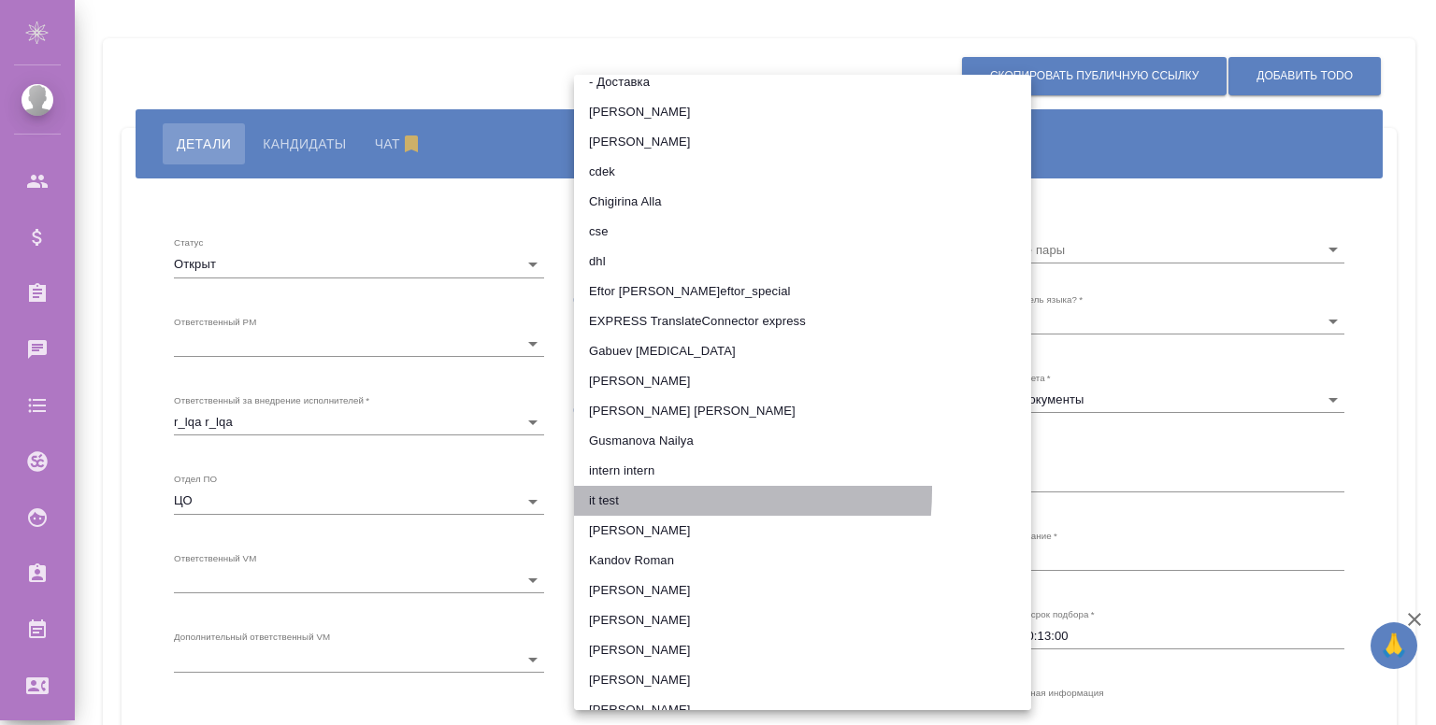
click at [617, 490] on li "it test" at bounding box center [802, 501] width 457 height 30
type input "5ee1e3ffd1b18641fc845ea2"
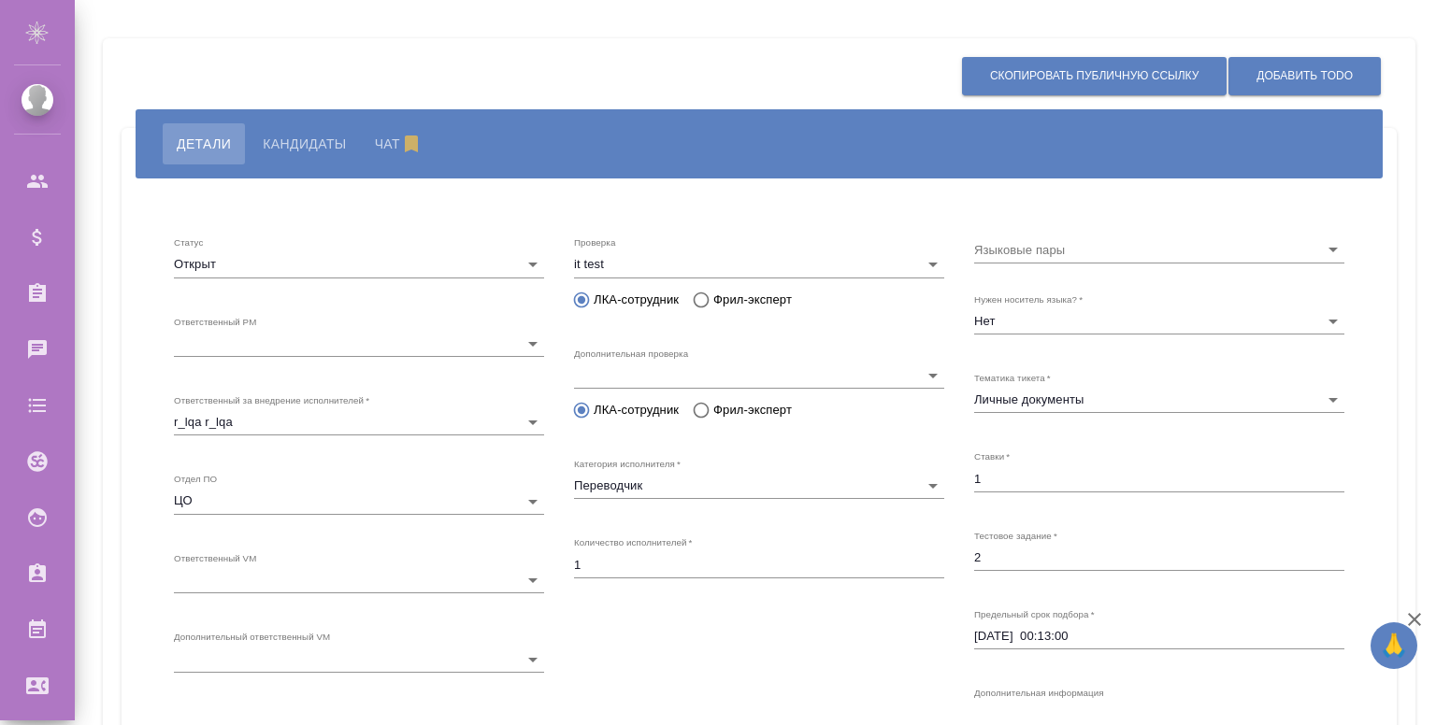
click at [768, 662] on div "Проверка it test 5ee1e3ffd1b18641fc845ea2 ЛКА-сотрудник Фрил-эксперт Дополнител…" at bounding box center [759, 479] width 400 height 544
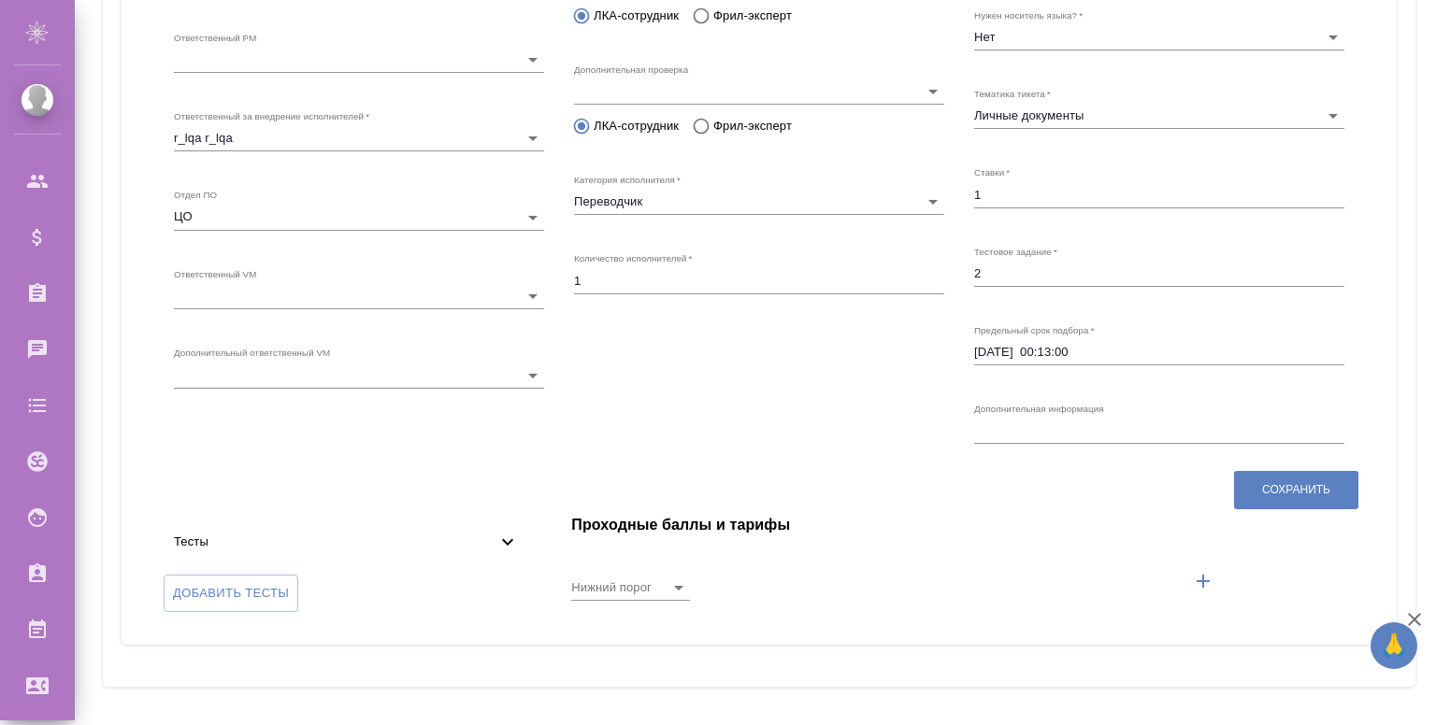
scroll to position [284, 0]
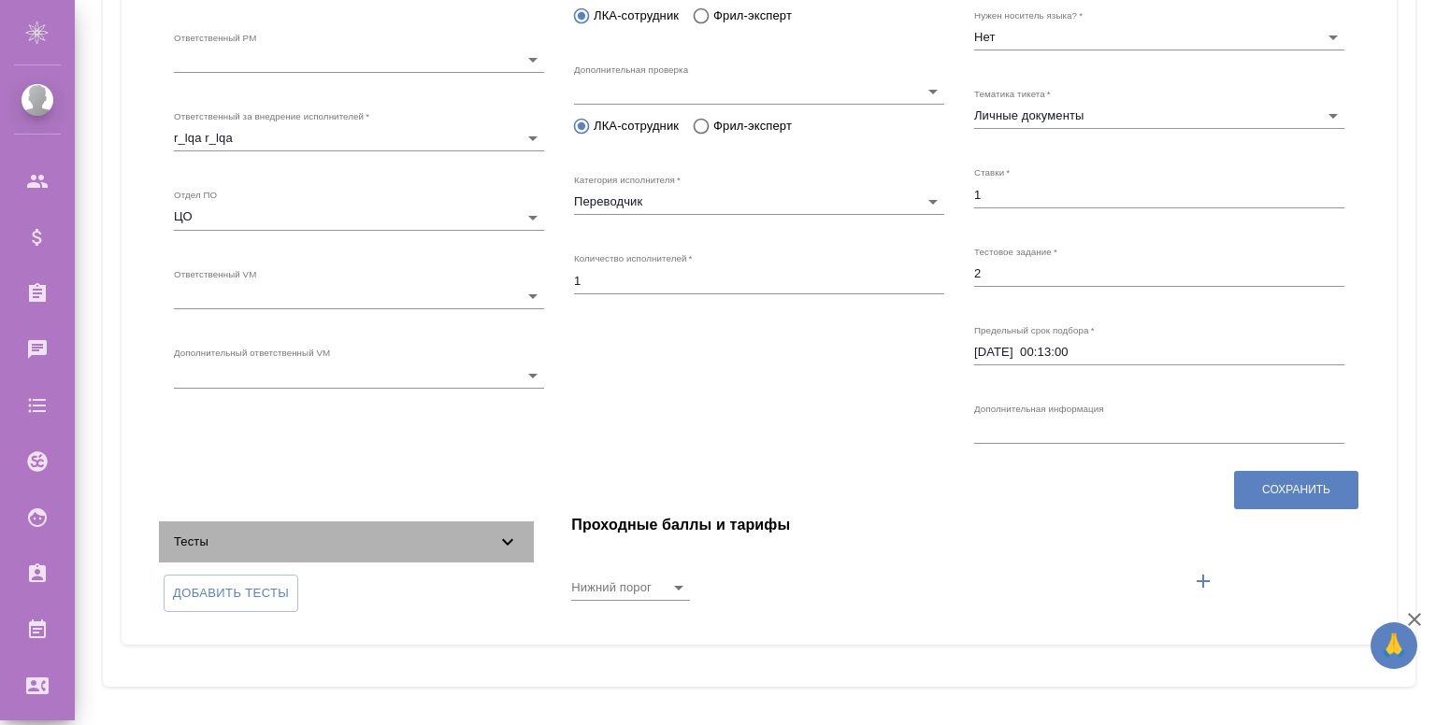
click at [496, 546] on icon at bounding box center [507, 542] width 22 height 22
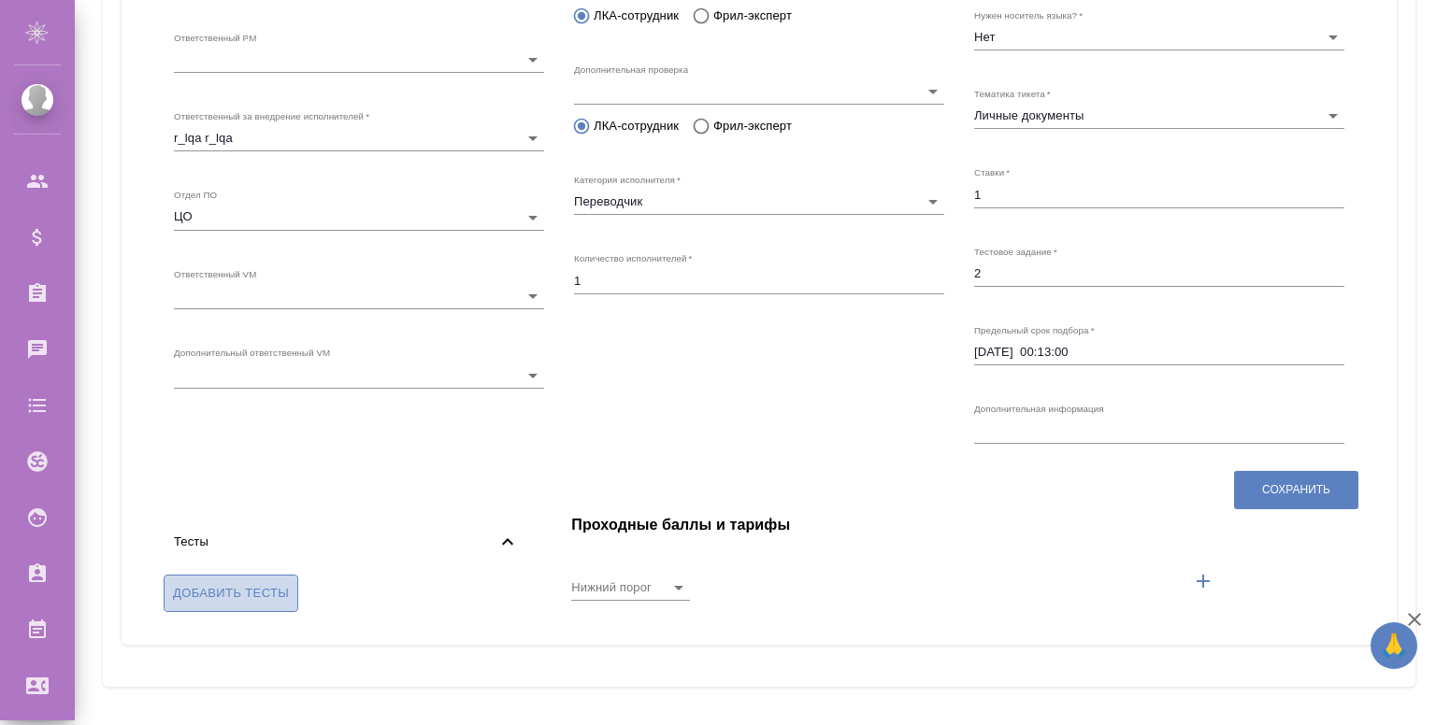
click at [228, 601] on span "Добавить тесты" at bounding box center [231, 594] width 116 height 22
click at [0, 0] on input "Добавить тесты" at bounding box center [0, 0] width 0 height 0
click at [274, 584] on span "Добавить тесты" at bounding box center [231, 594] width 116 height 22
click at [0, 0] on input "Добавить тесты" at bounding box center [0, 0] width 0 height 0
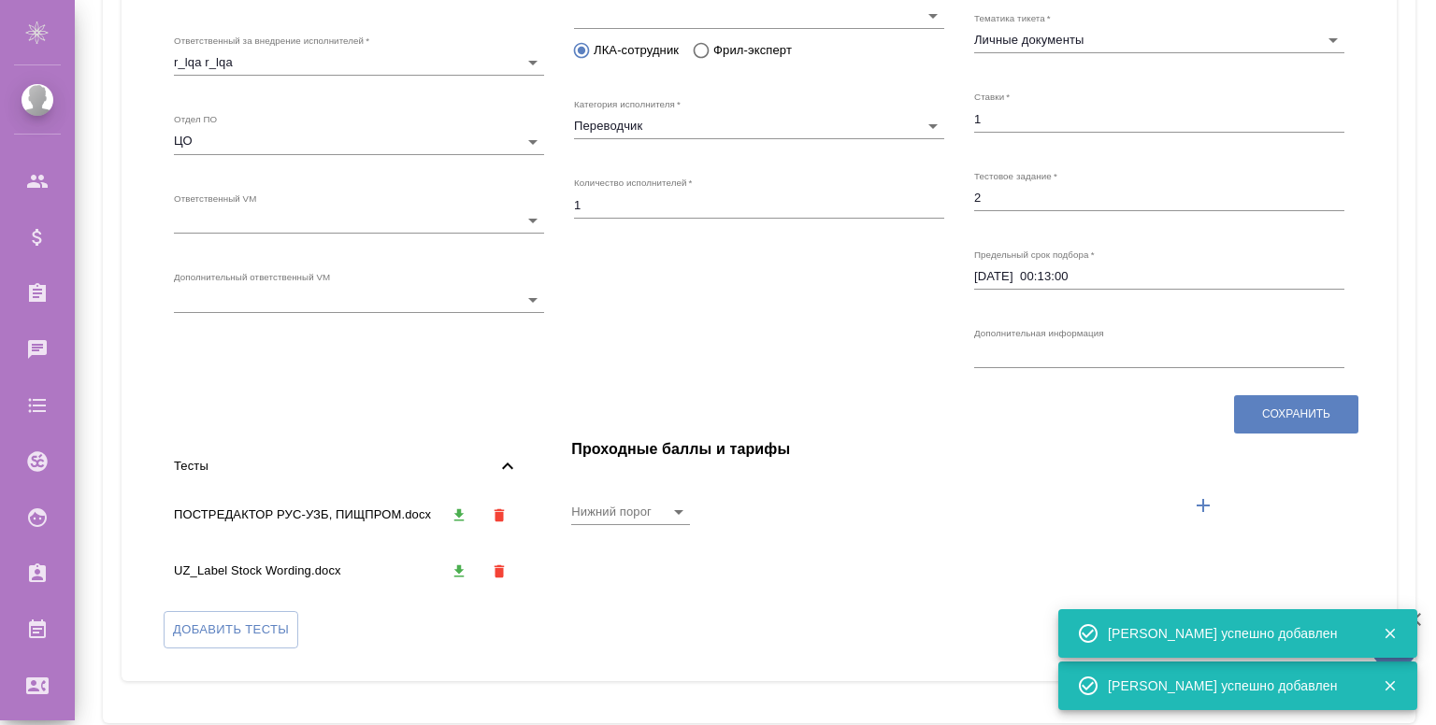
scroll to position [396, 0]
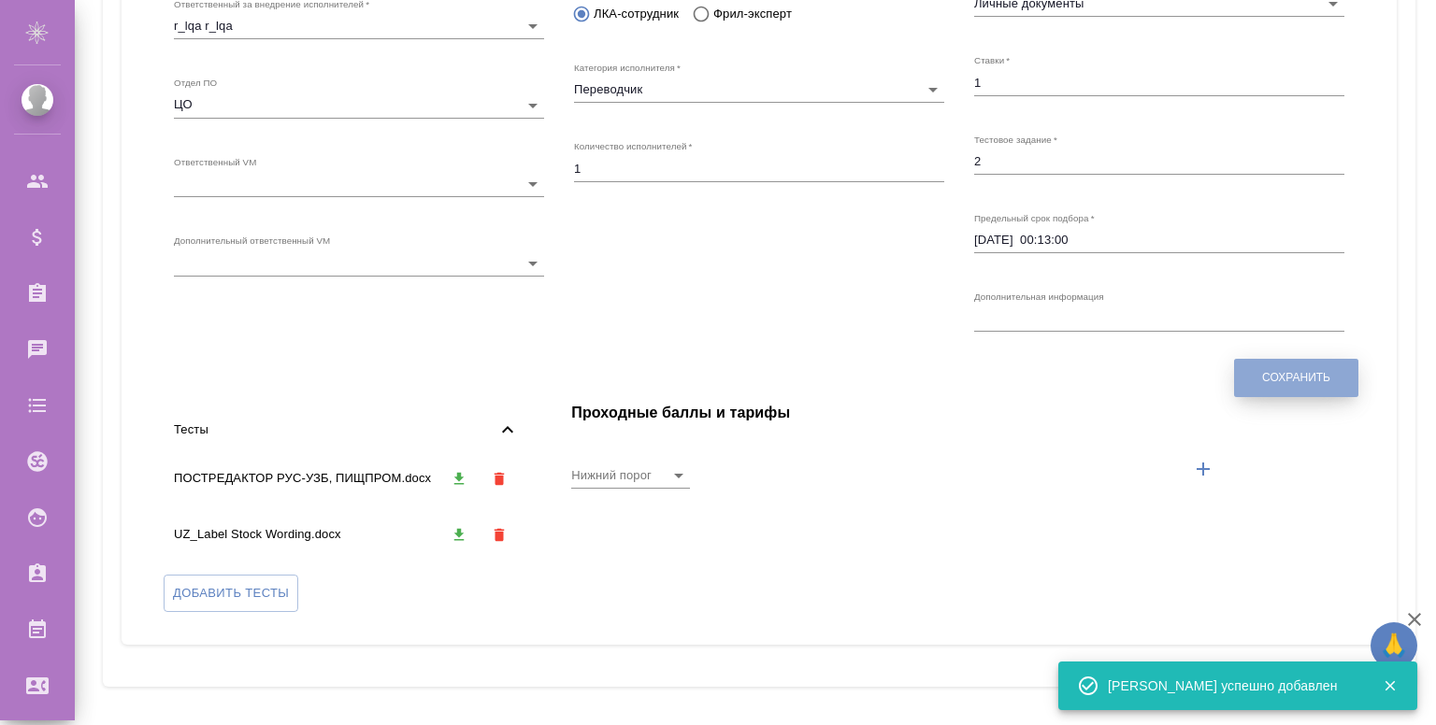
click at [1278, 394] on button "Сохранить" at bounding box center [1296, 378] width 124 height 38
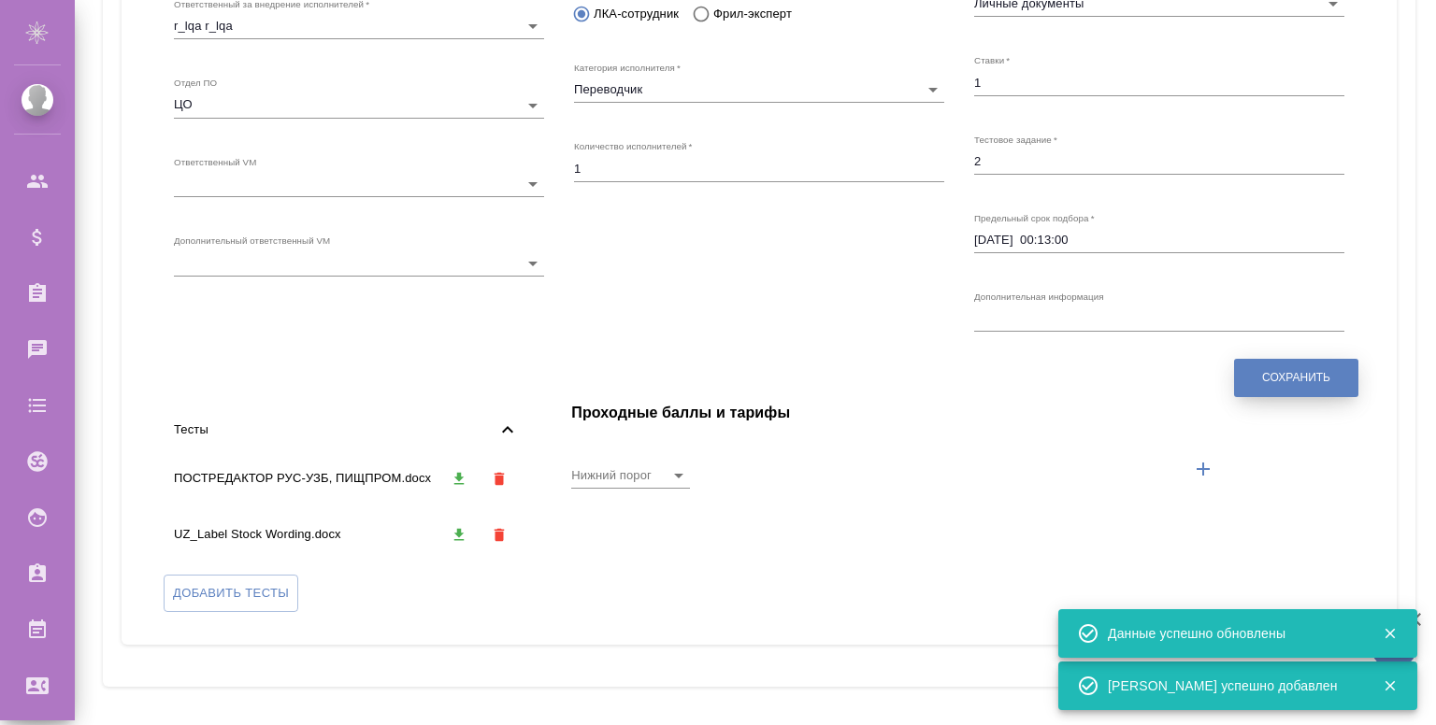
scroll to position [0, 0]
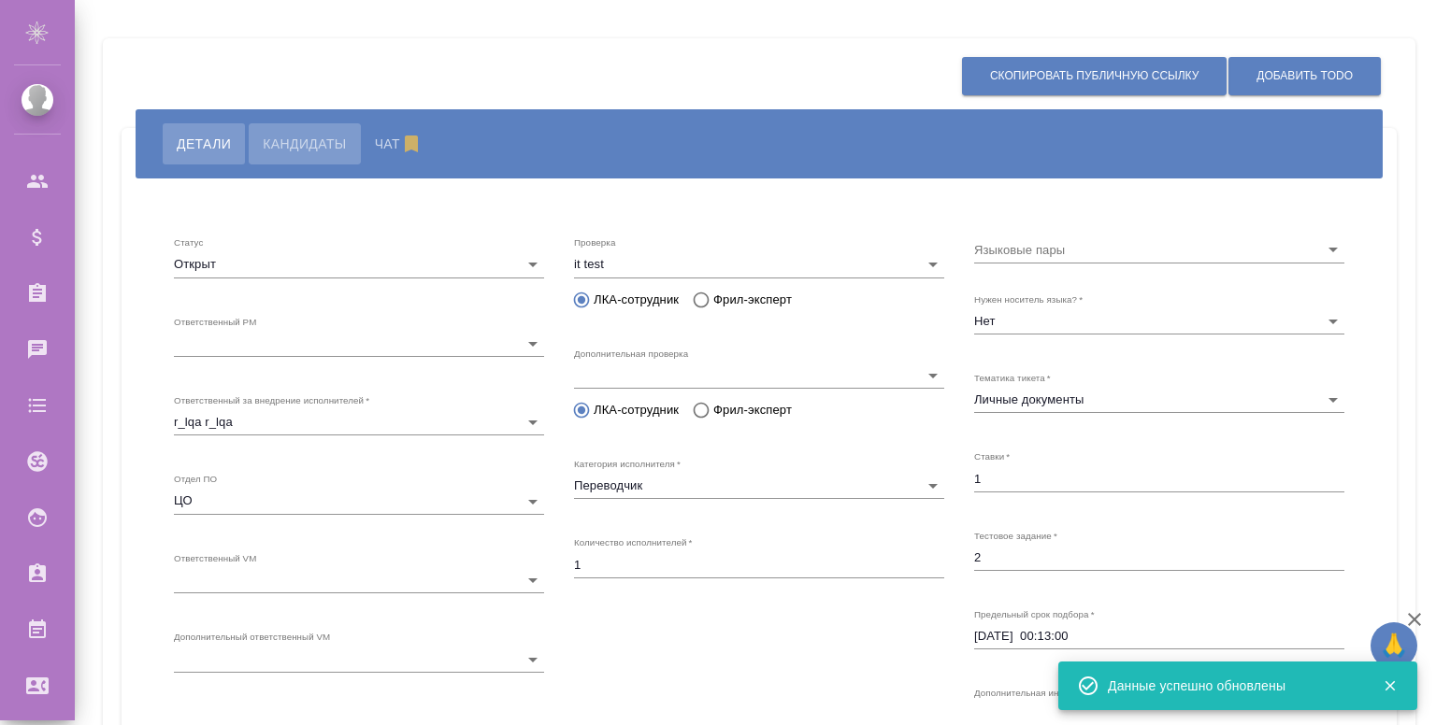
click at [280, 136] on span "Кандидаты" at bounding box center [304, 144] width 83 height 22
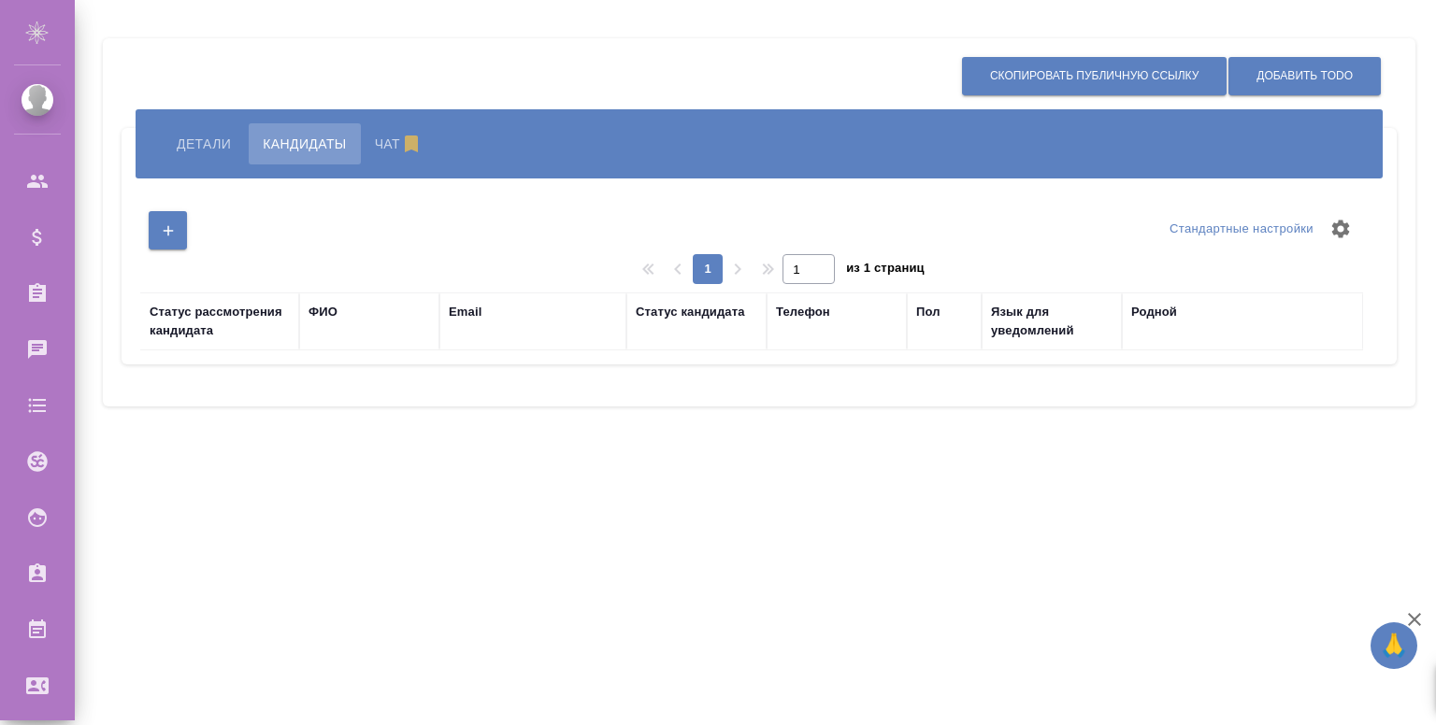
click at [187, 237] on div at bounding box center [168, 231] width 40 height 48
click at [151, 239] on button "button" at bounding box center [168, 230] width 38 height 38
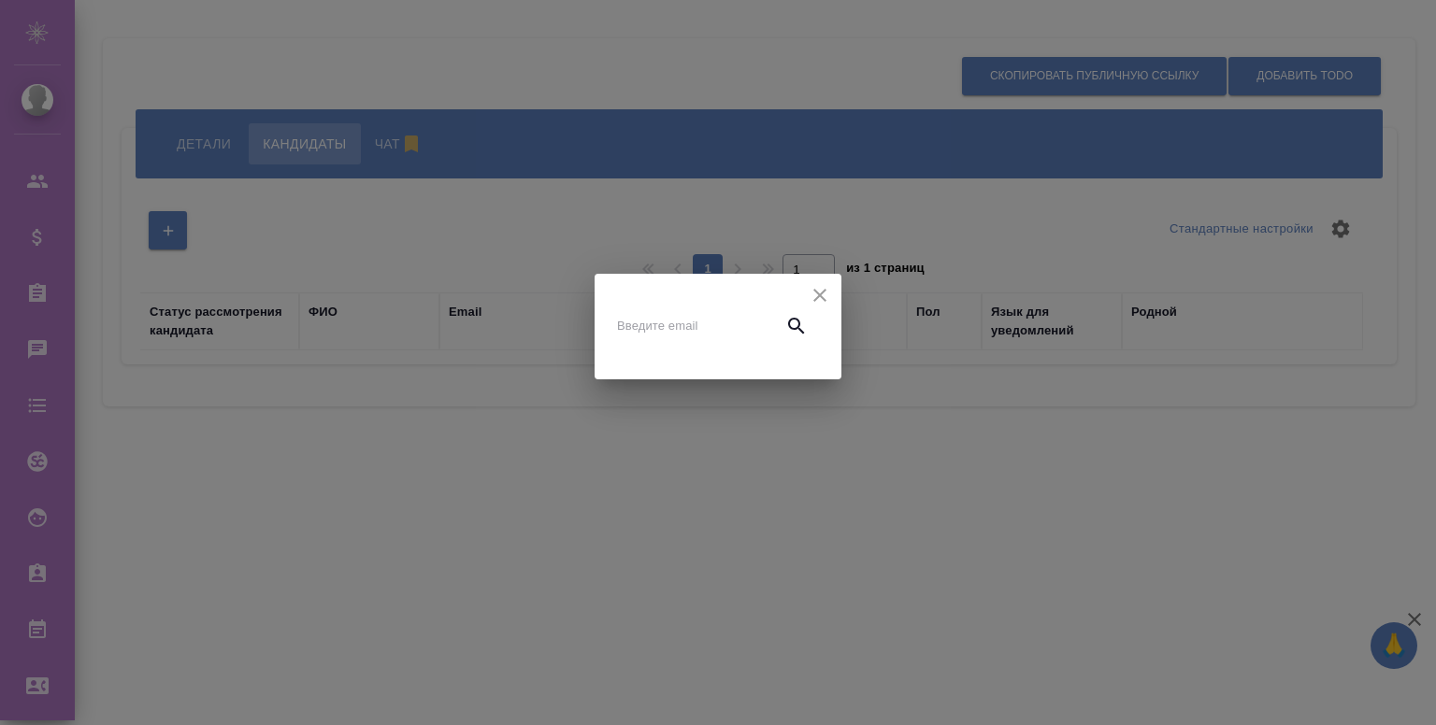
click at [685, 333] on input "text" at bounding box center [695, 326] width 157 height 26
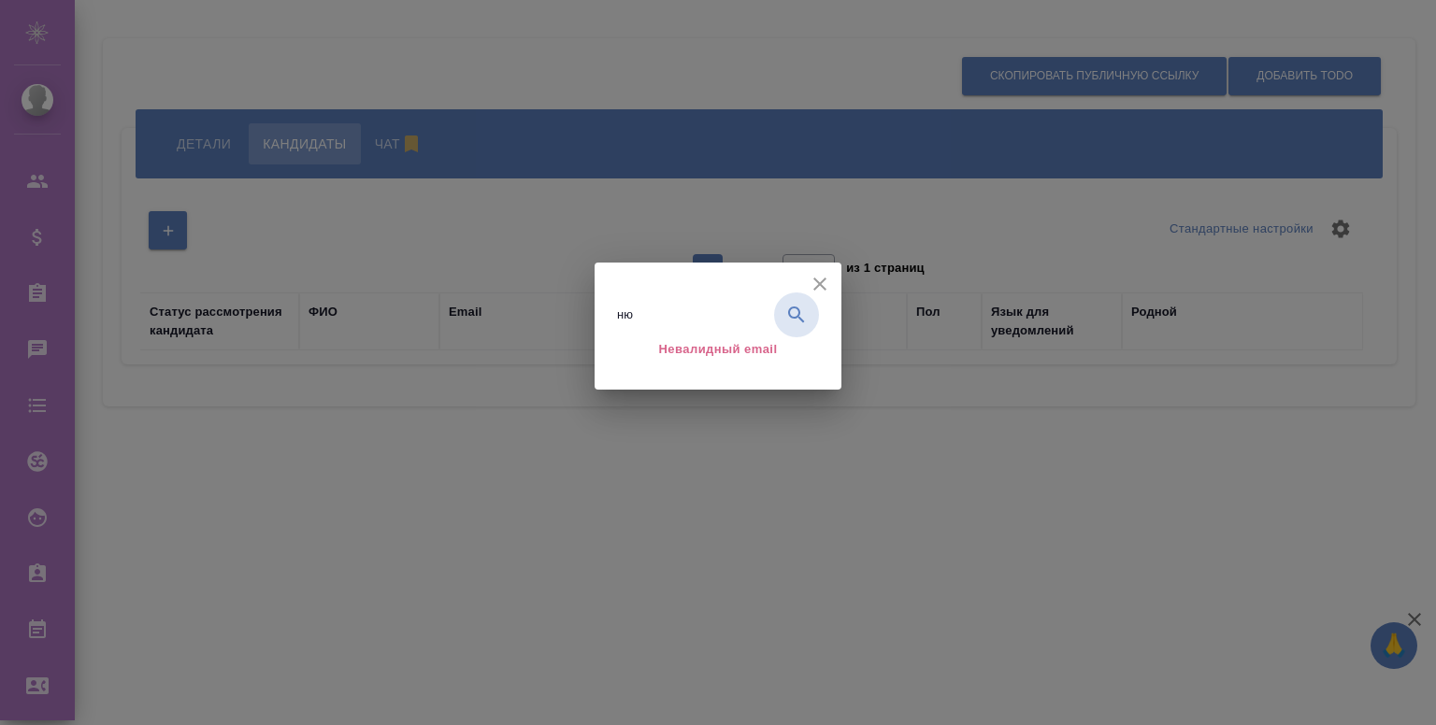
type input "н"
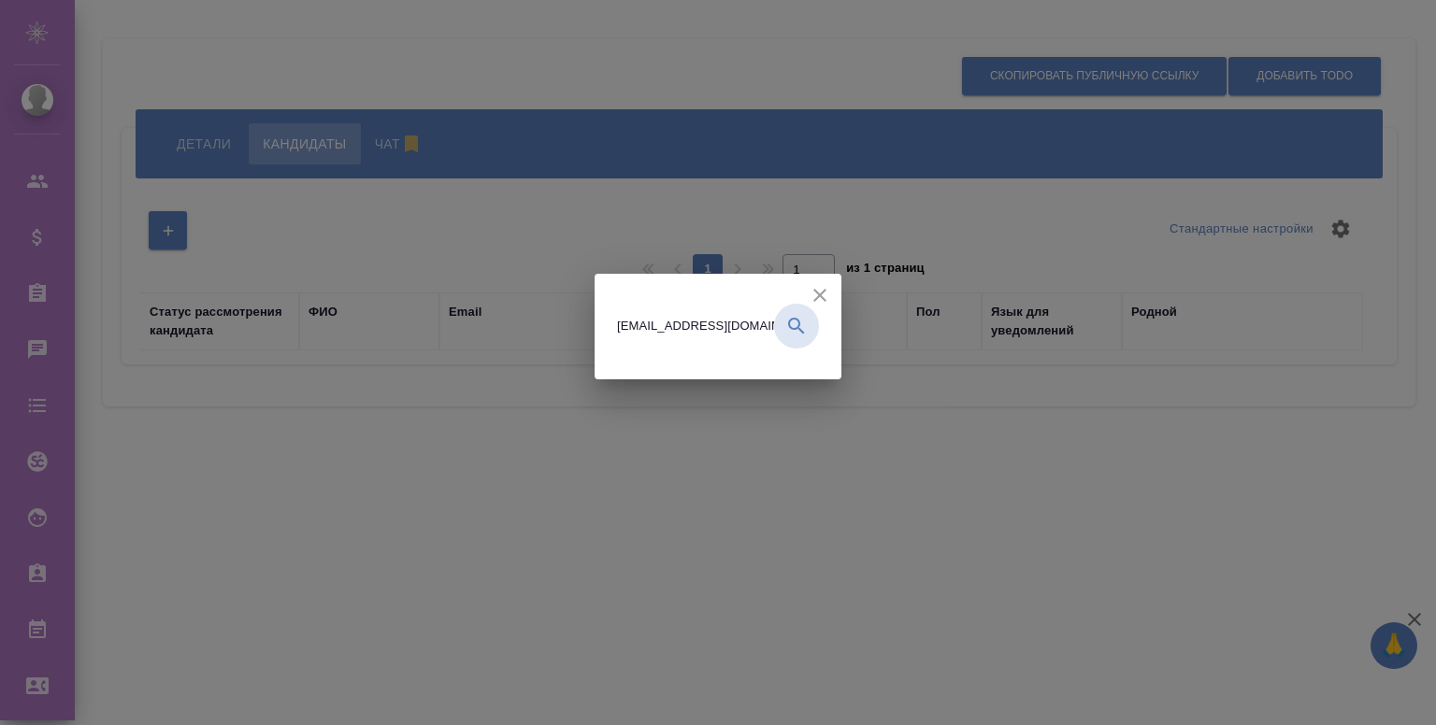
type input "y.shentsov@awatera.com"
click at [793, 327] on icon "button" at bounding box center [796, 326] width 16 height 16
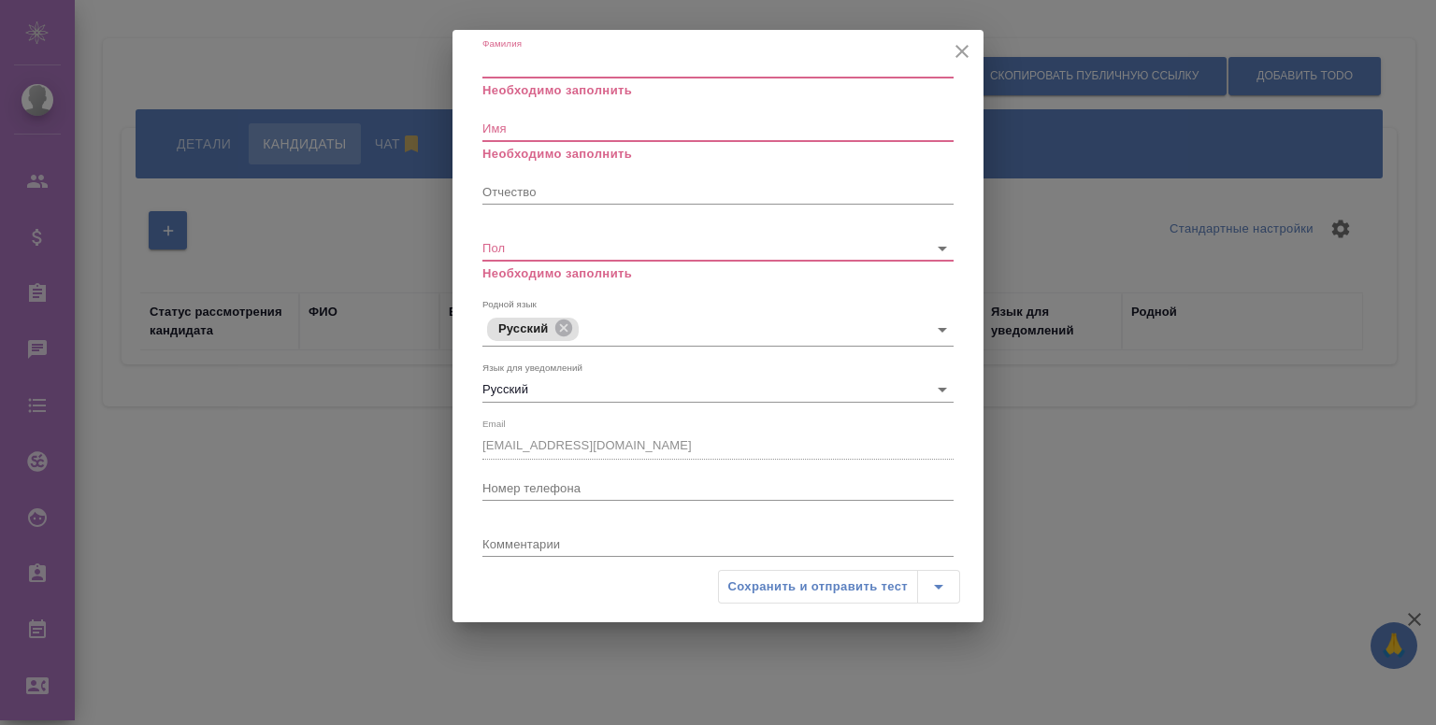
click at [503, 72] on input "Фамилия" at bounding box center [717, 65] width 471 height 26
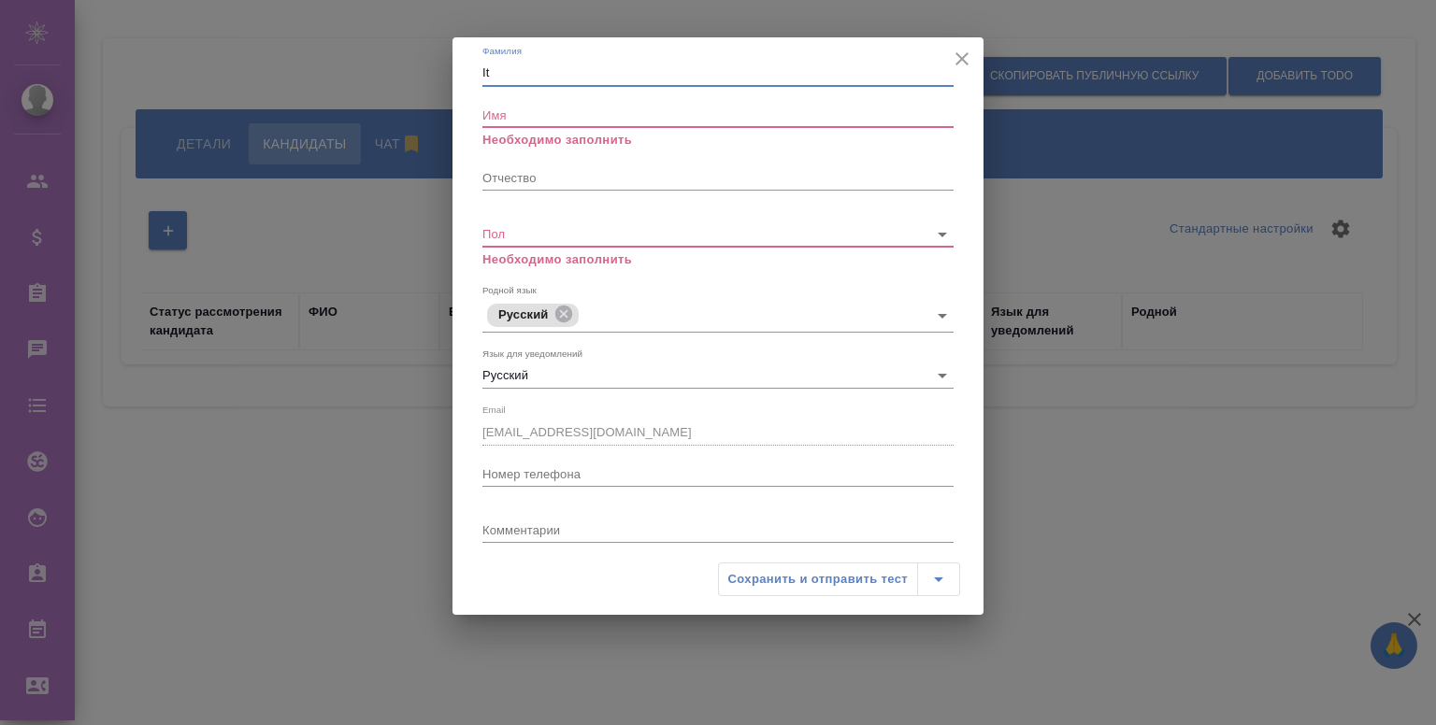
type input "I"
type input "Шенцов"
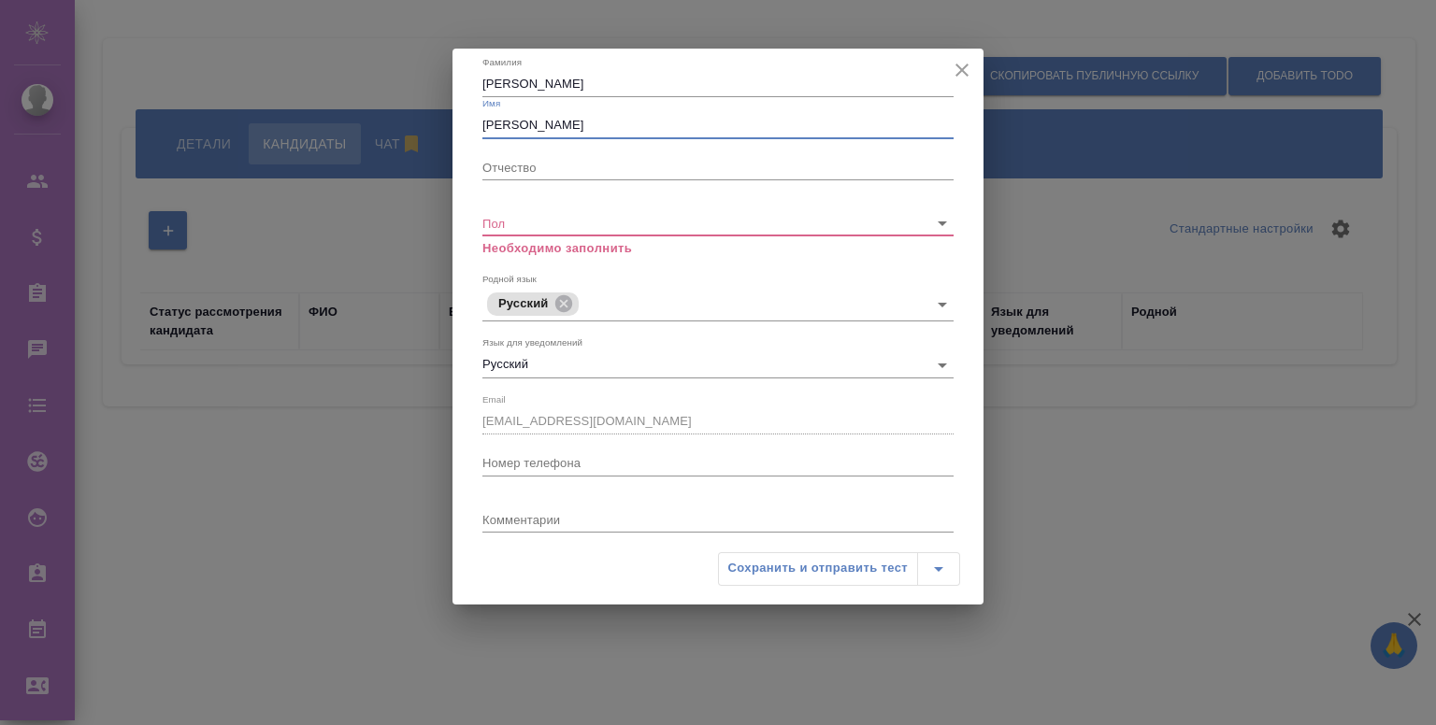
type input "Ярослав"
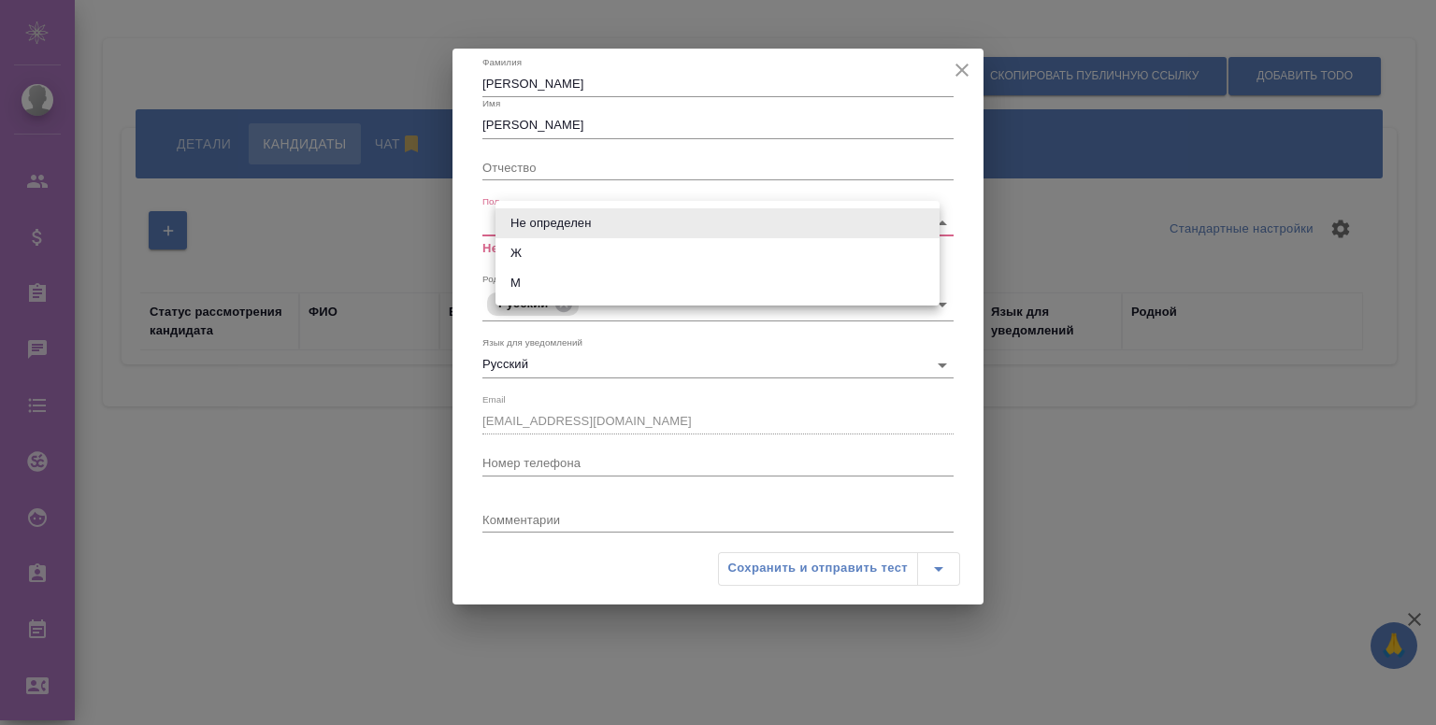
click at [582, 218] on body "🙏 .cls-1 fill:#fff; AWATERA Shentsov Yaroslav Клиенты Спецификации Заказы 0 Чат…" at bounding box center [718, 362] width 1436 height 725
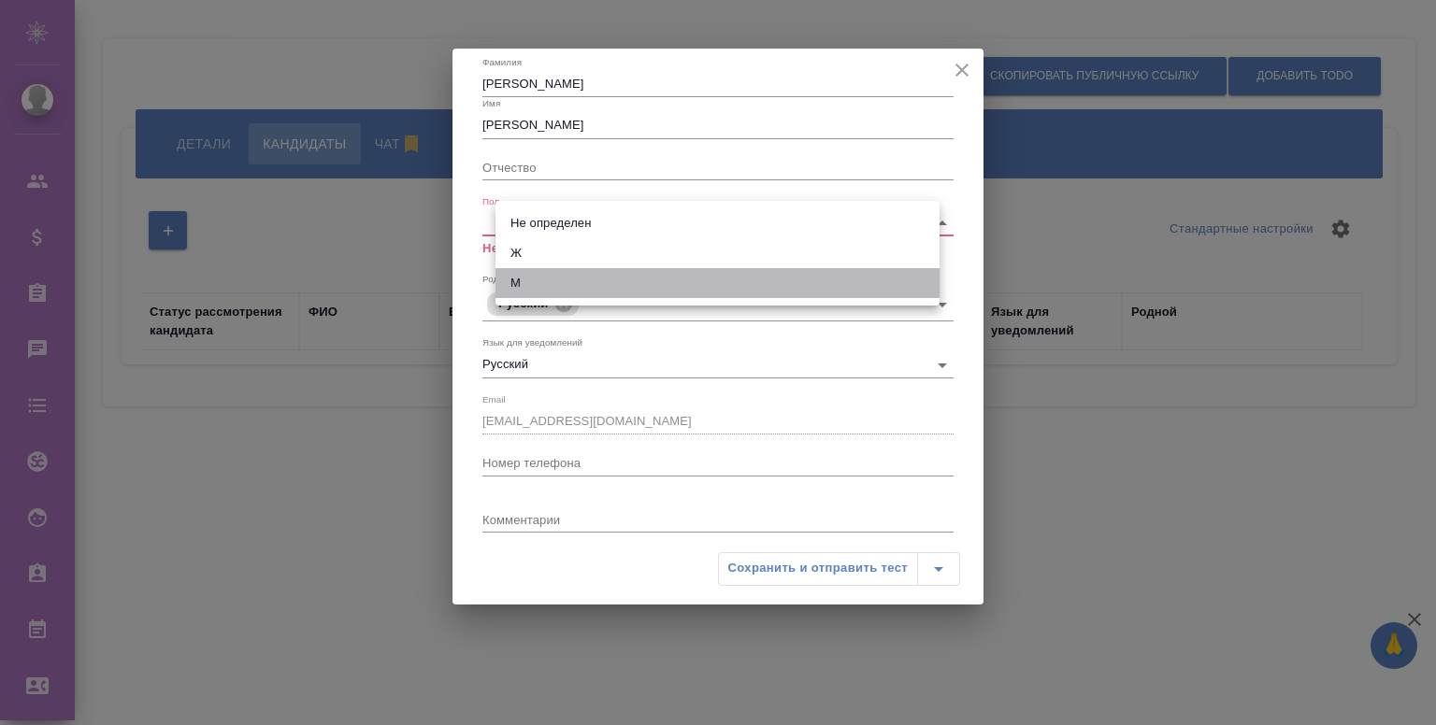
click at [542, 285] on li "М" at bounding box center [717, 283] width 444 height 30
type input "male"
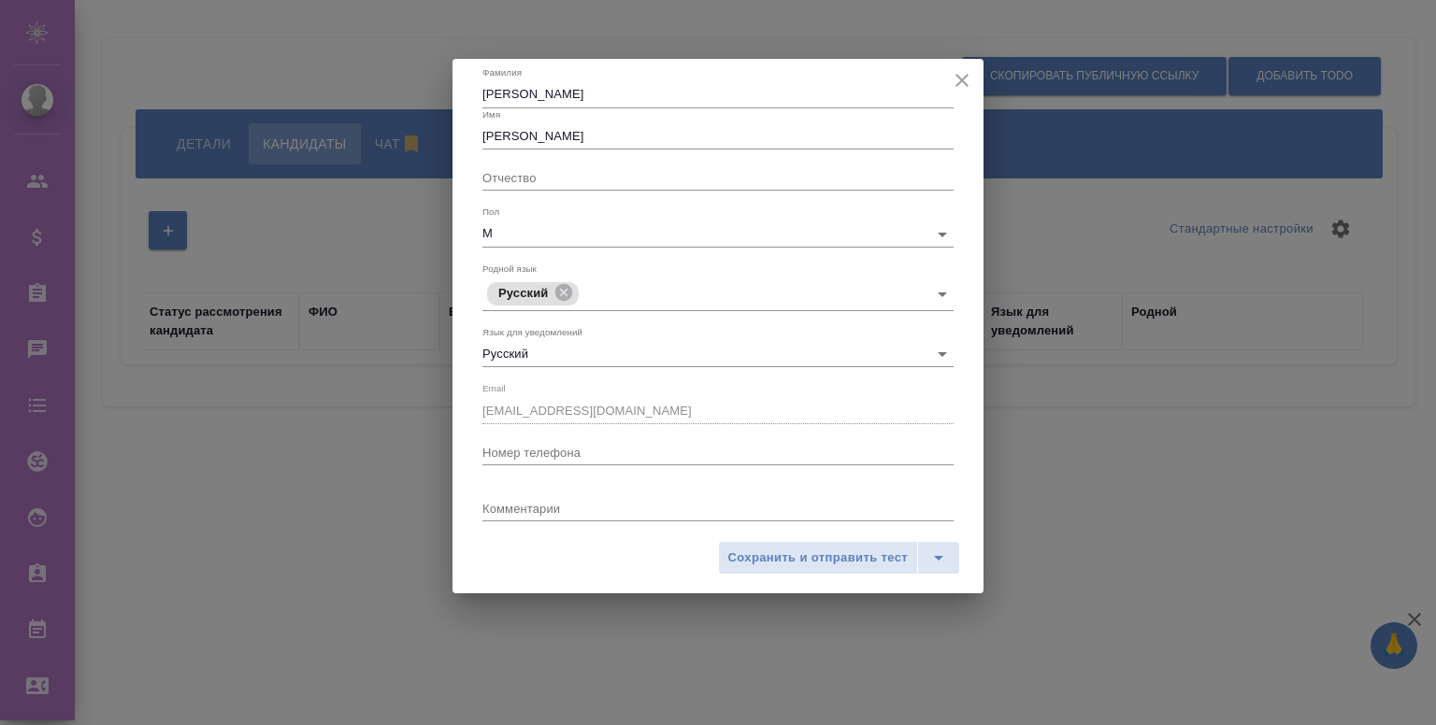
click at [579, 576] on div "Сохранить и отправить тест" at bounding box center [717, 565] width 531 height 57
click at [815, 562] on span "Сохранить и отправить тест" at bounding box center [817, 559] width 179 height 22
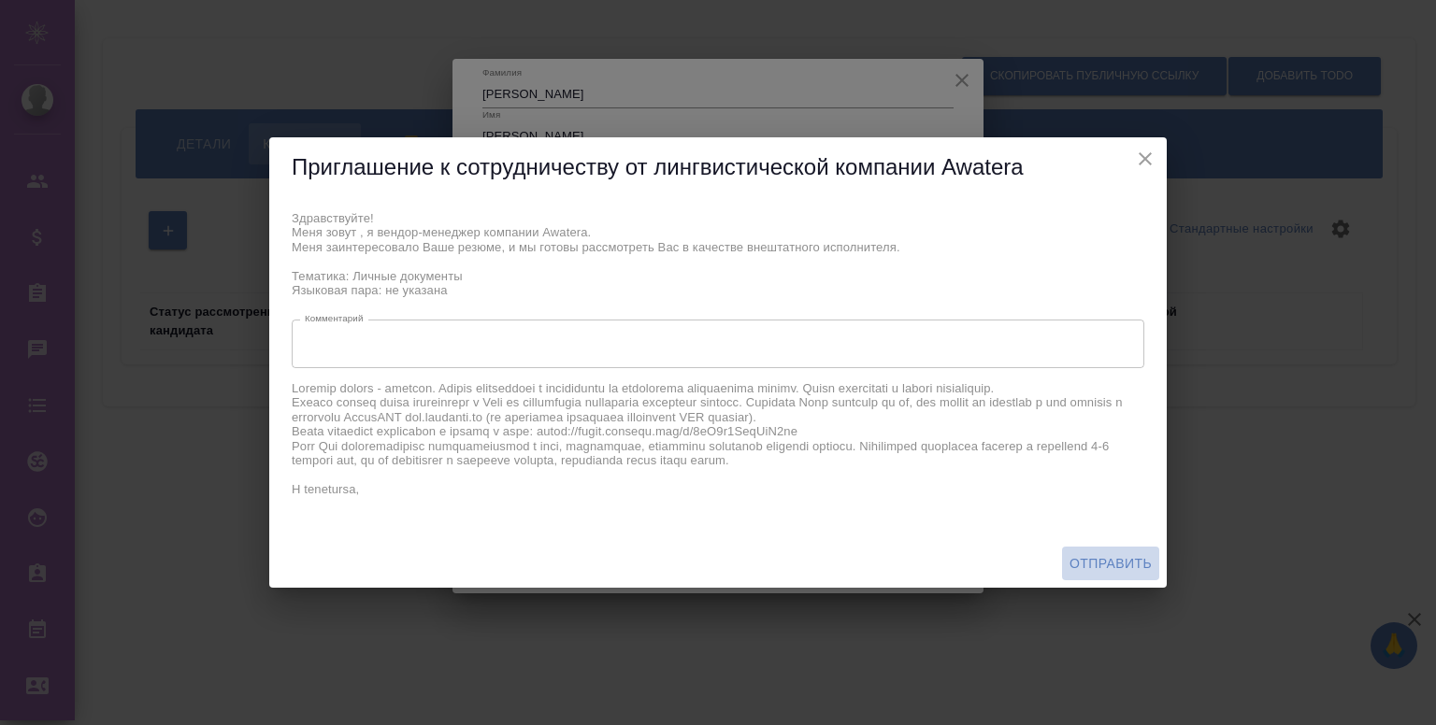
click at [1114, 562] on span "Отправить" at bounding box center [1110, 563] width 82 height 23
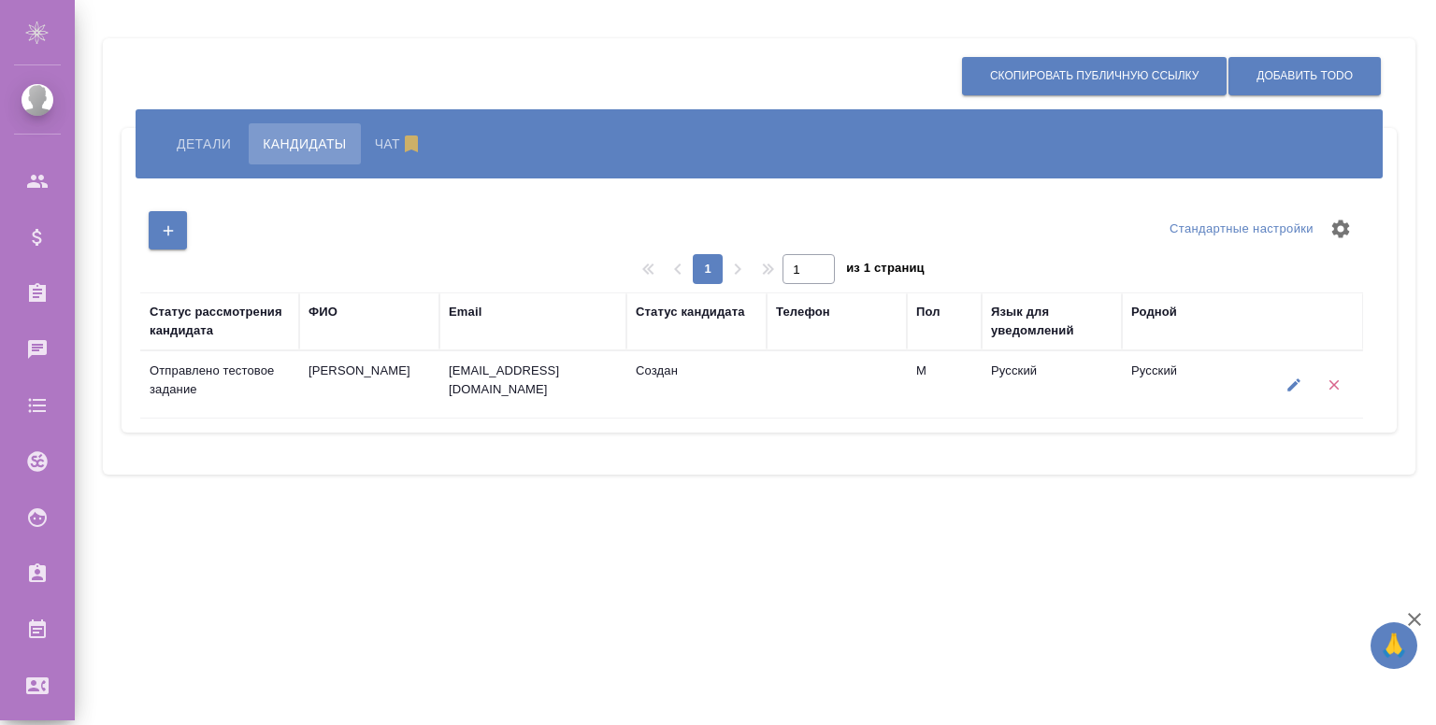
click at [187, 136] on span "Детали" at bounding box center [204, 144] width 54 height 22
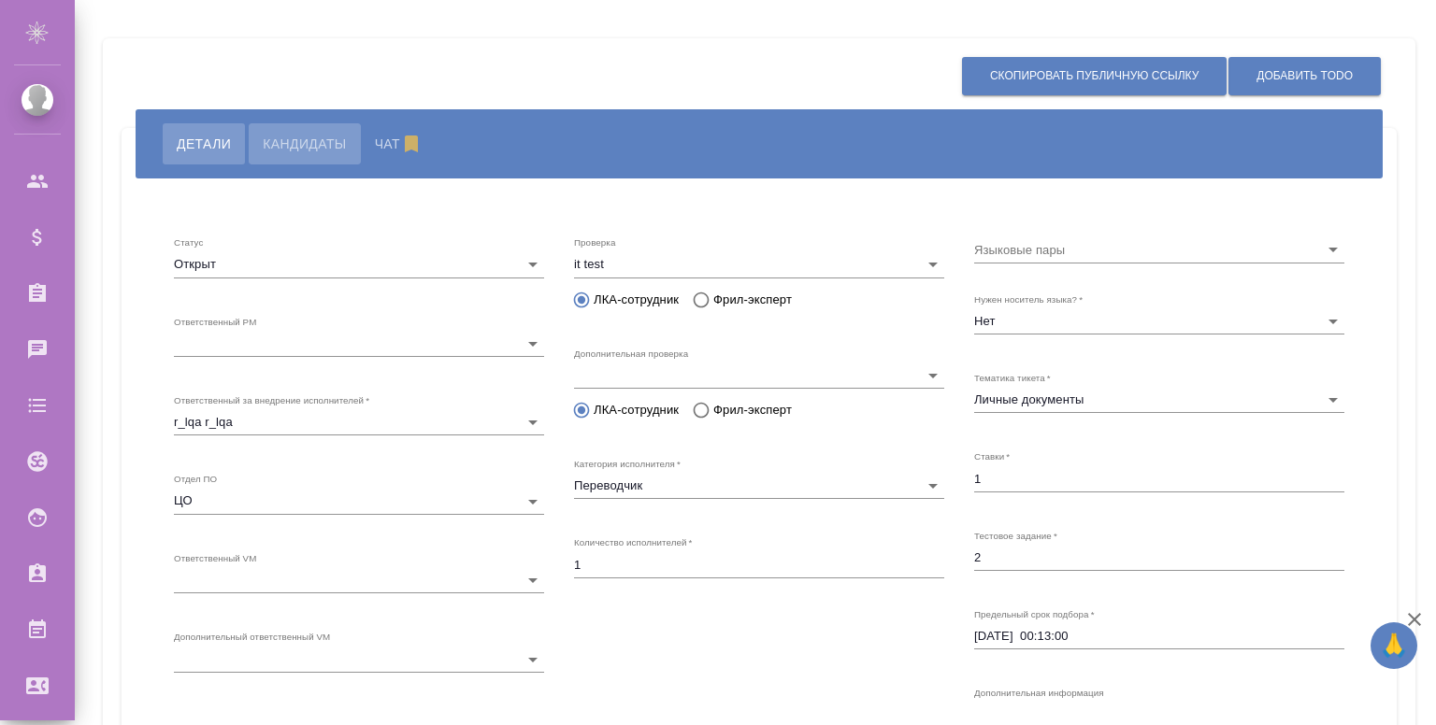
click at [316, 154] on span "Кандидаты" at bounding box center [304, 144] width 83 height 22
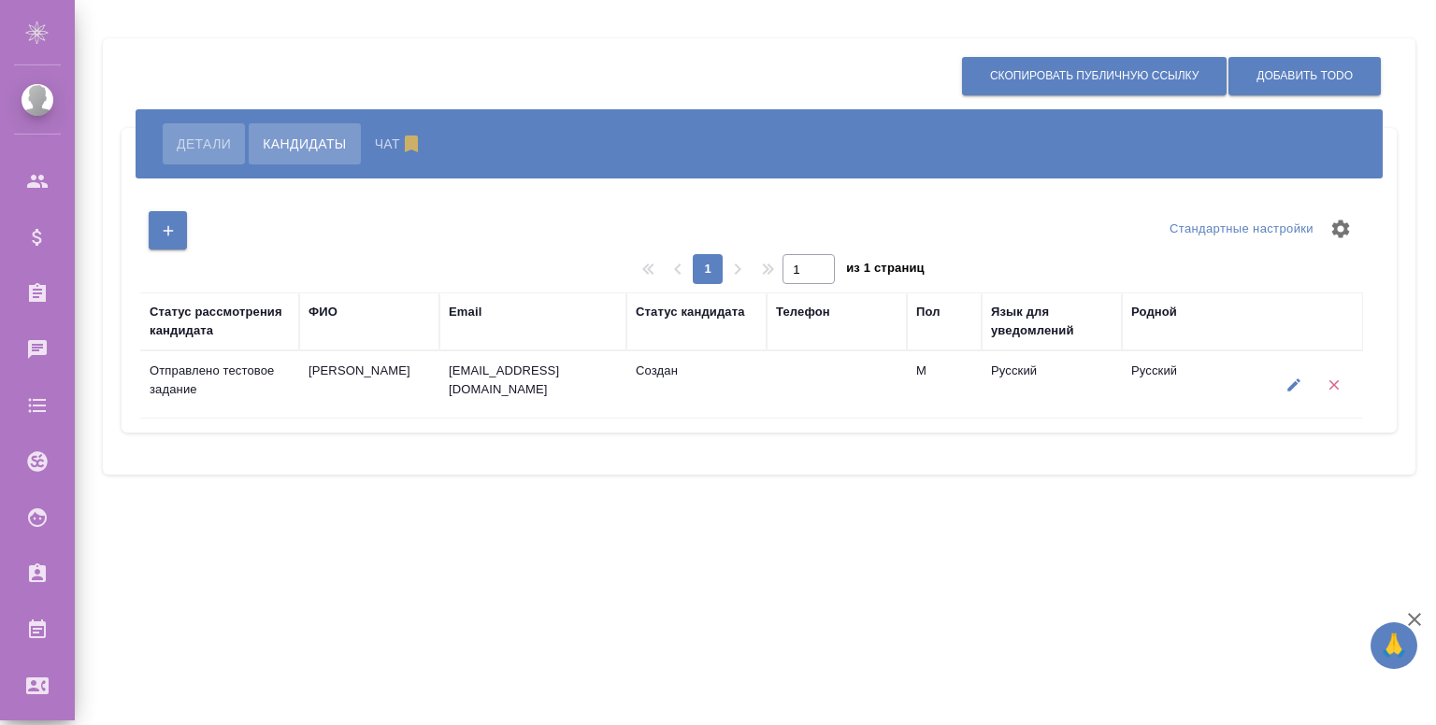
click at [198, 151] on span "Детали" at bounding box center [204, 144] width 54 height 22
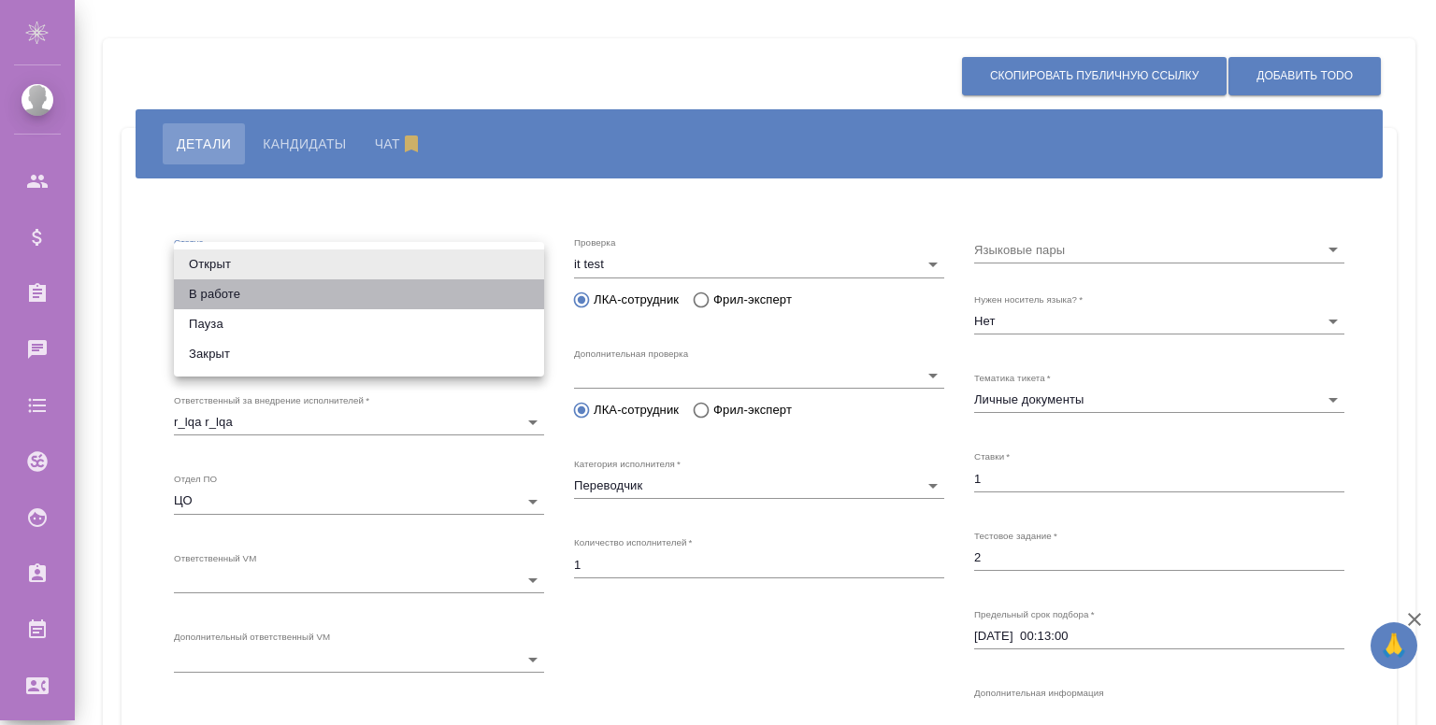
click at [209, 291] on li "В работе" at bounding box center [359, 295] width 370 height 30
type input "inProgress"
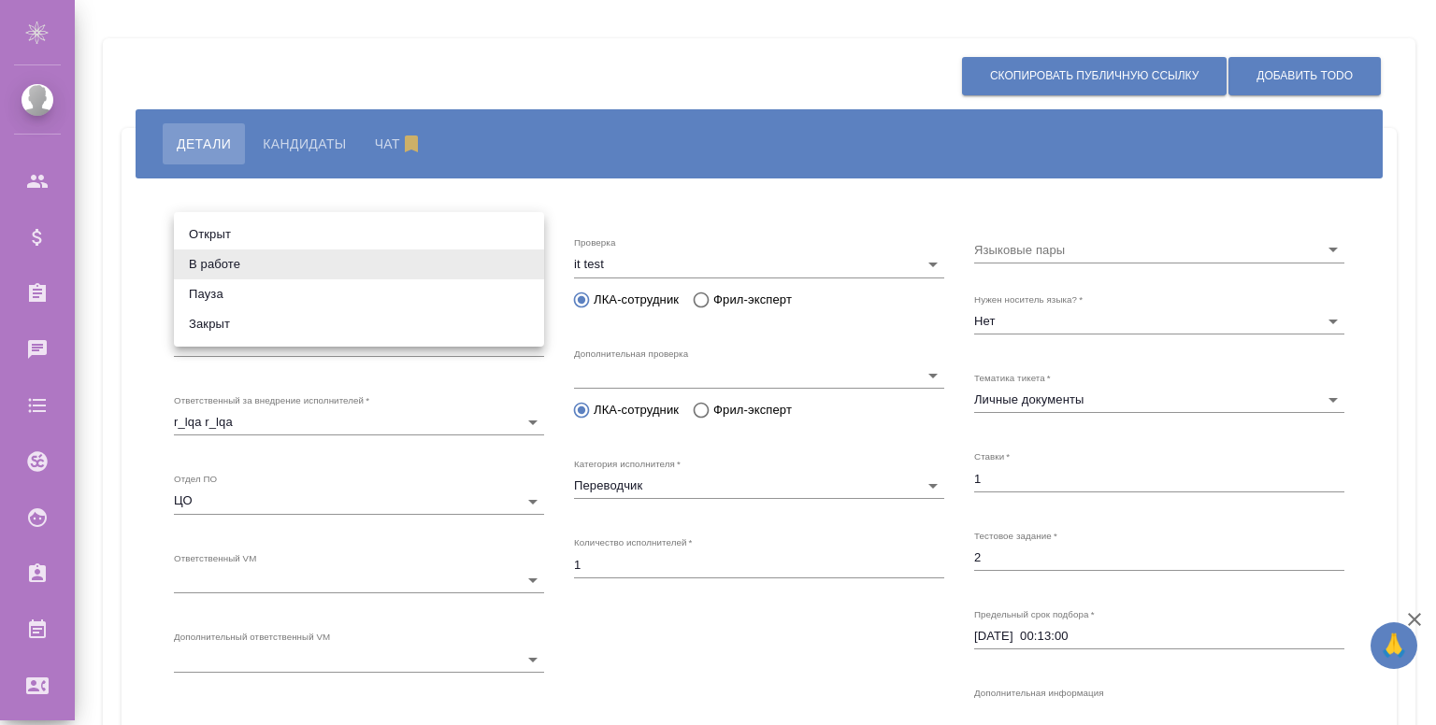
click at [329, 65] on div at bounding box center [718, 362] width 1436 height 725
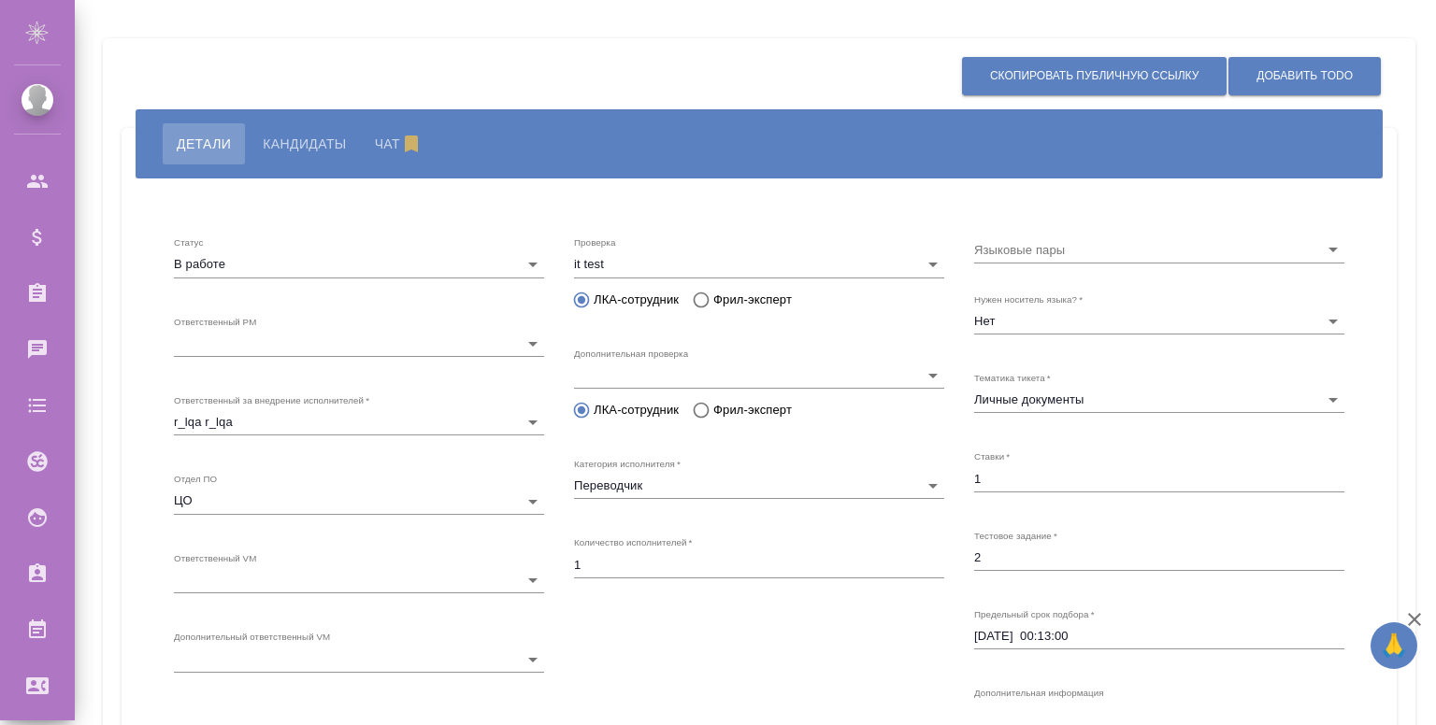
click at [488, 179] on div "Статус В работе inProgress Ответственный PM ​ 6530fb8bbdb6a999dff861ef Ответств…" at bounding box center [759, 554] width 1275 height 751
click at [292, 133] on span "Кандидаты" at bounding box center [304, 144] width 83 height 22
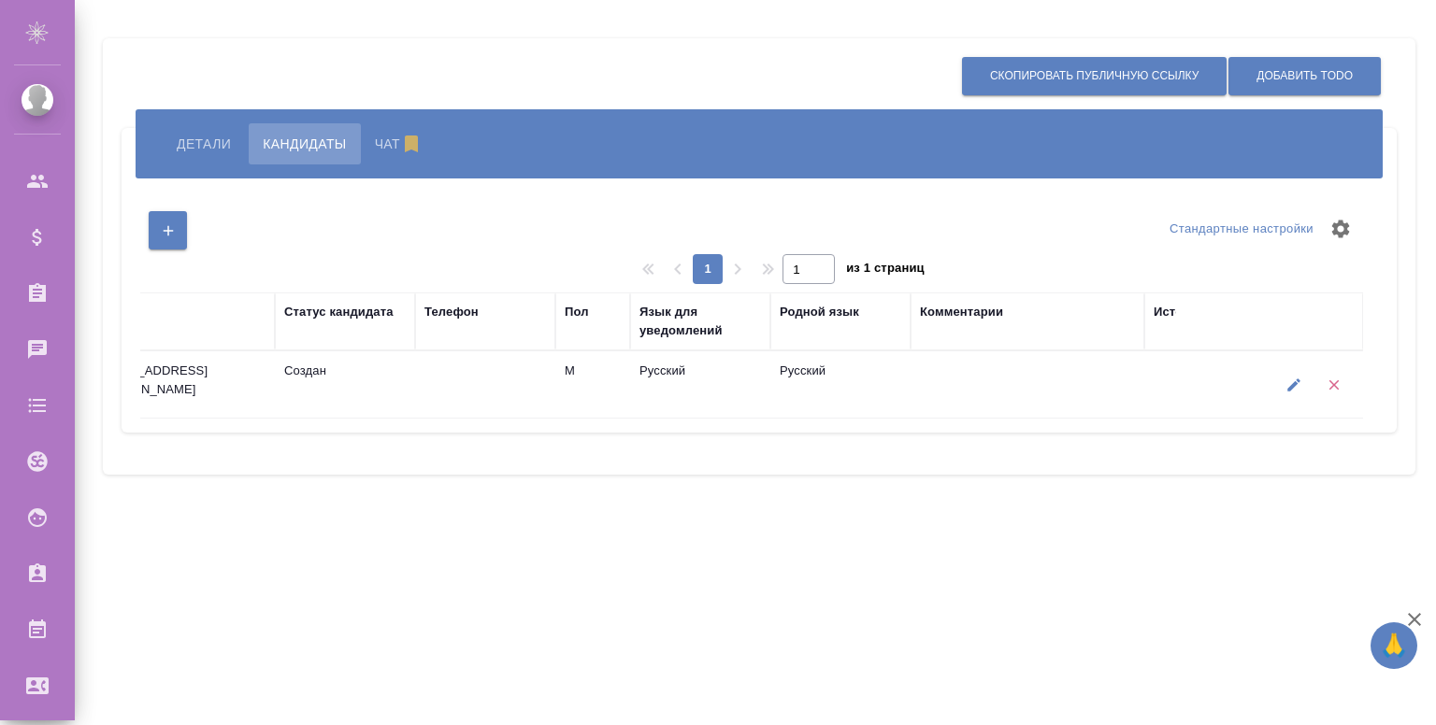
scroll to position [0, 436]
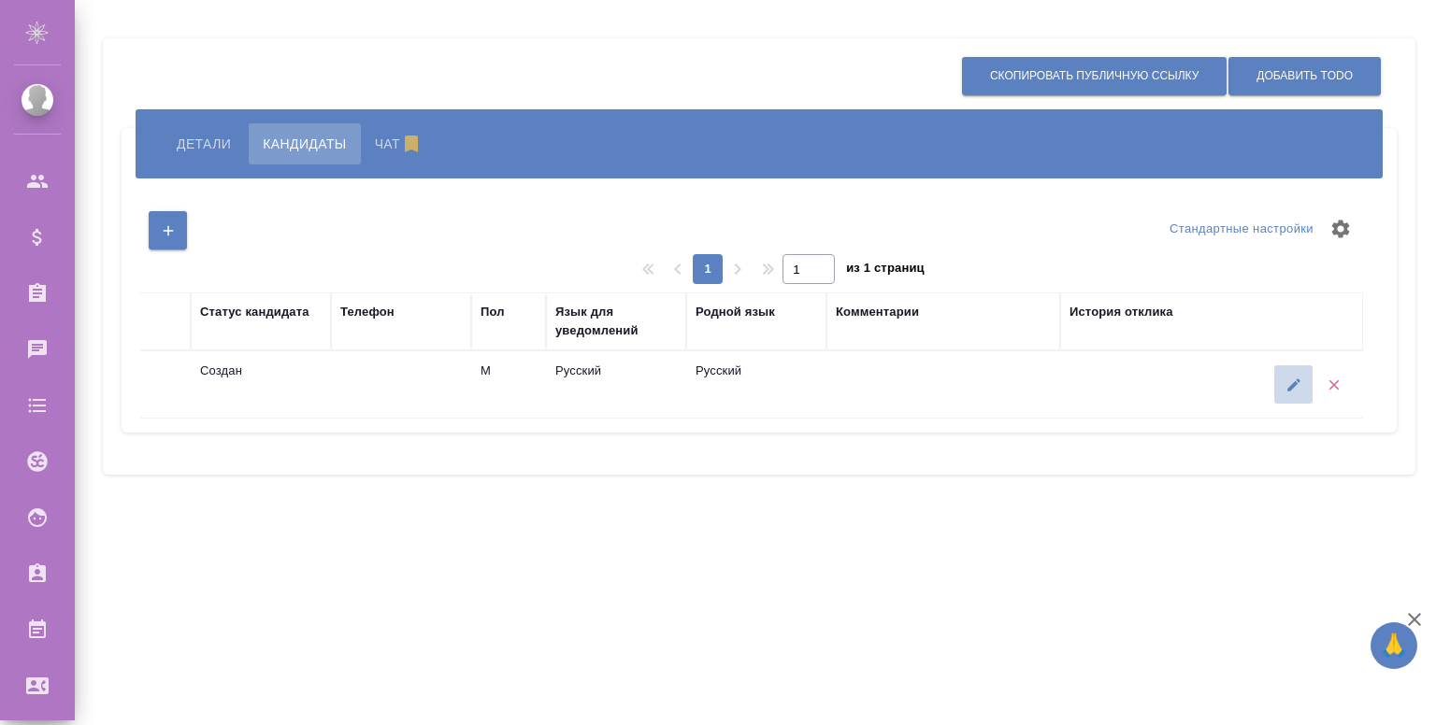
click at [1281, 386] on button "button" at bounding box center [1293, 385] width 38 height 38
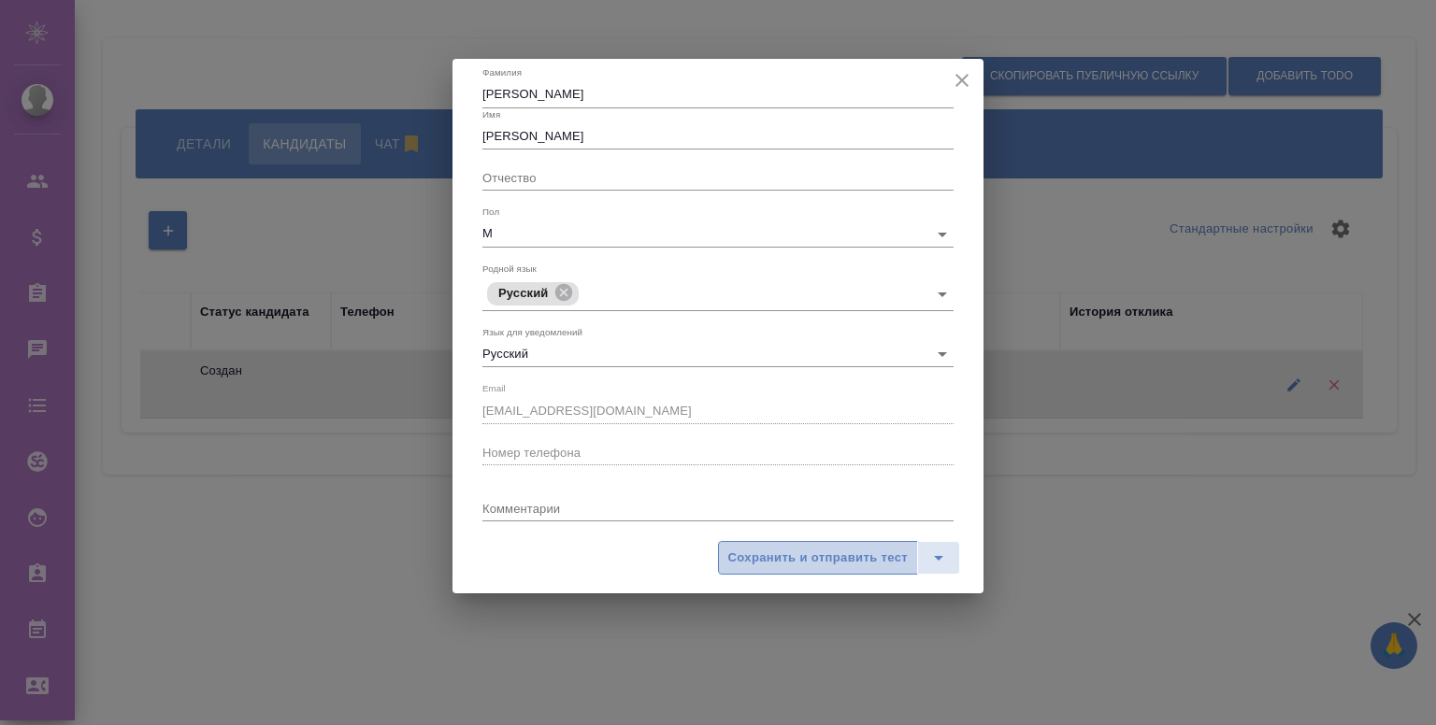
click at [804, 565] on span "Сохранить и отправить тест" at bounding box center [817, 559] width 179 height 22
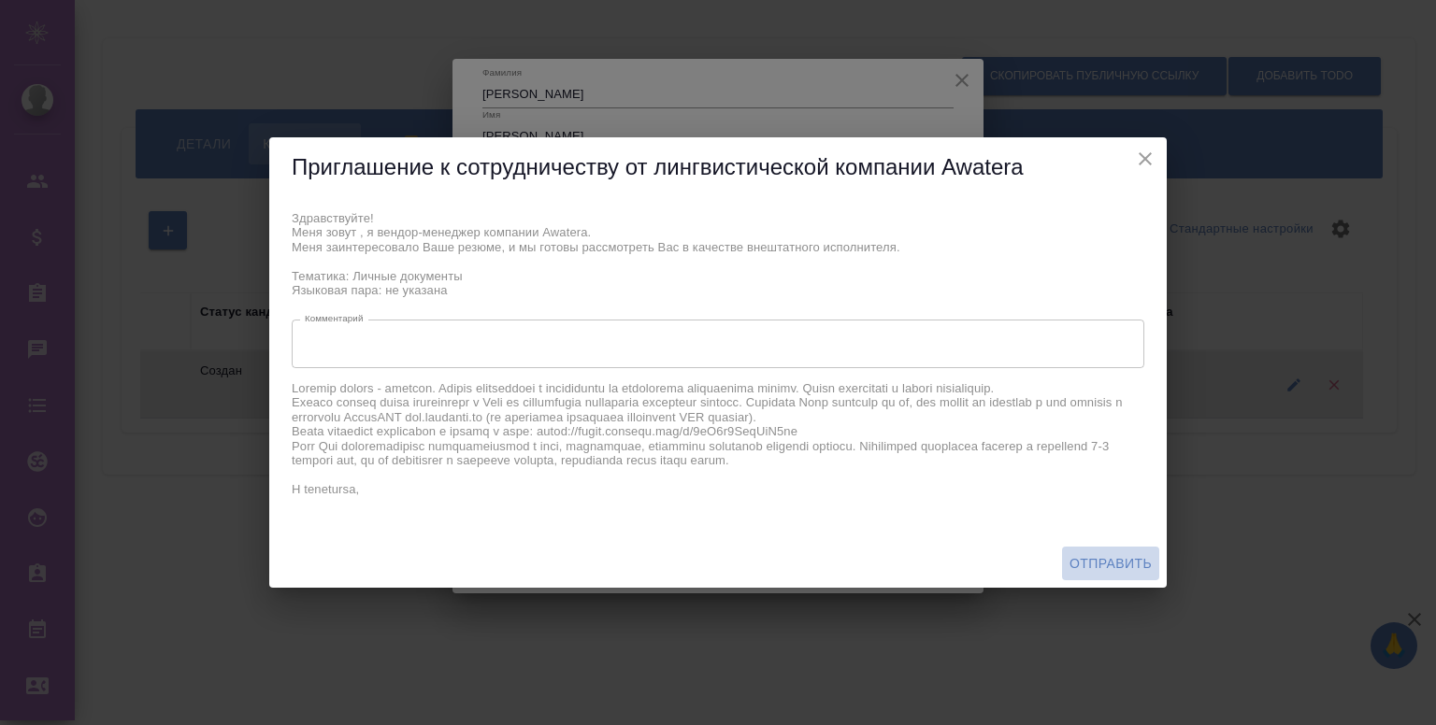
click at [1088, 565] on span "Отправить" at bounding box center [1110, 563] width 82 height 23
